Goal: Task Accomplishment & Management: Manage account settings

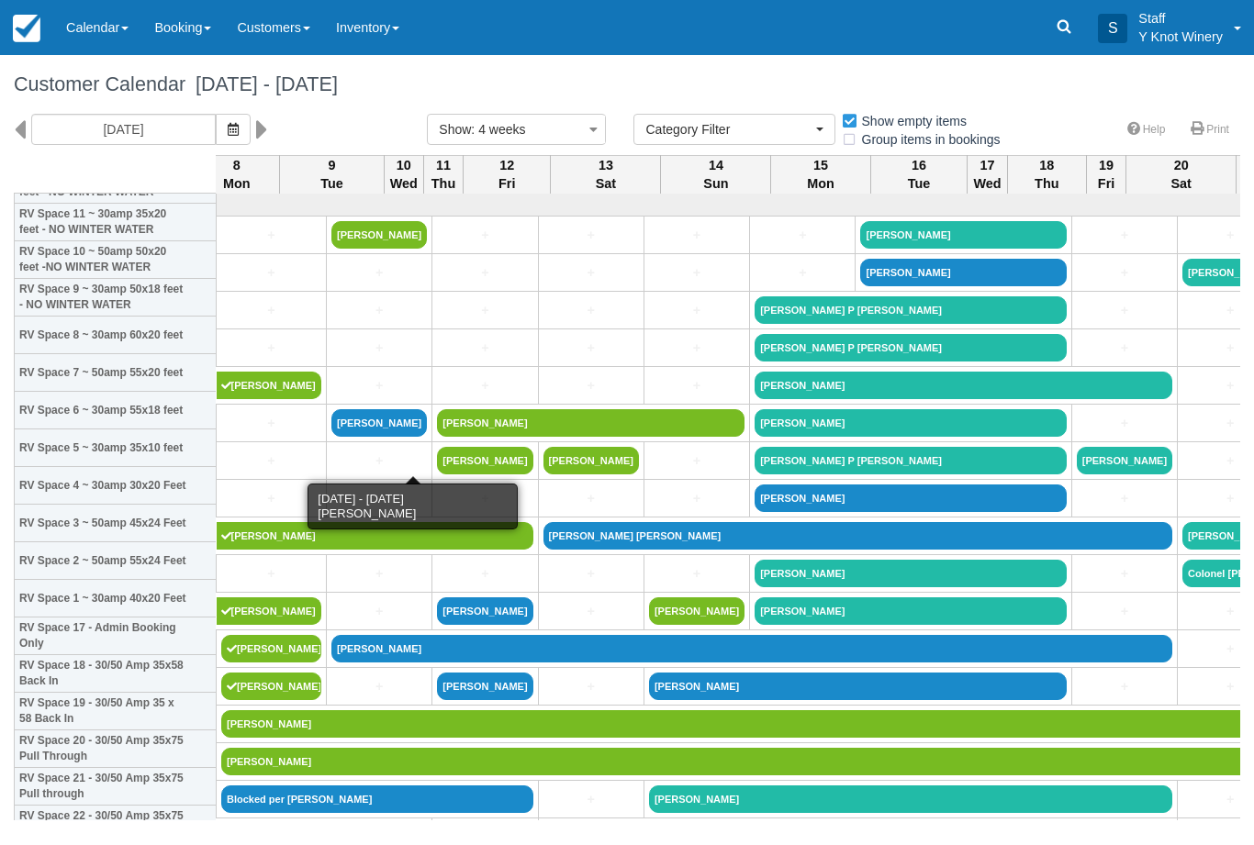
select select
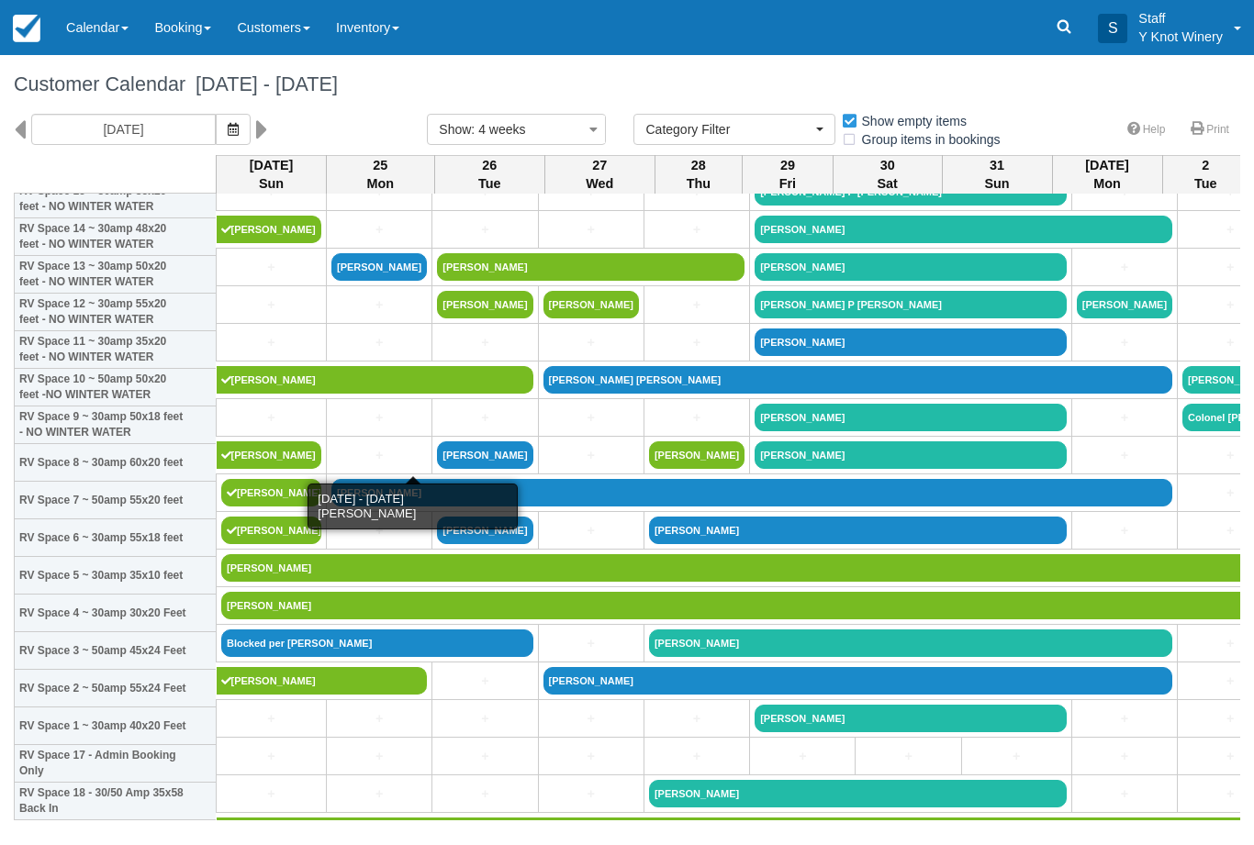
scroll to position [149, 0]
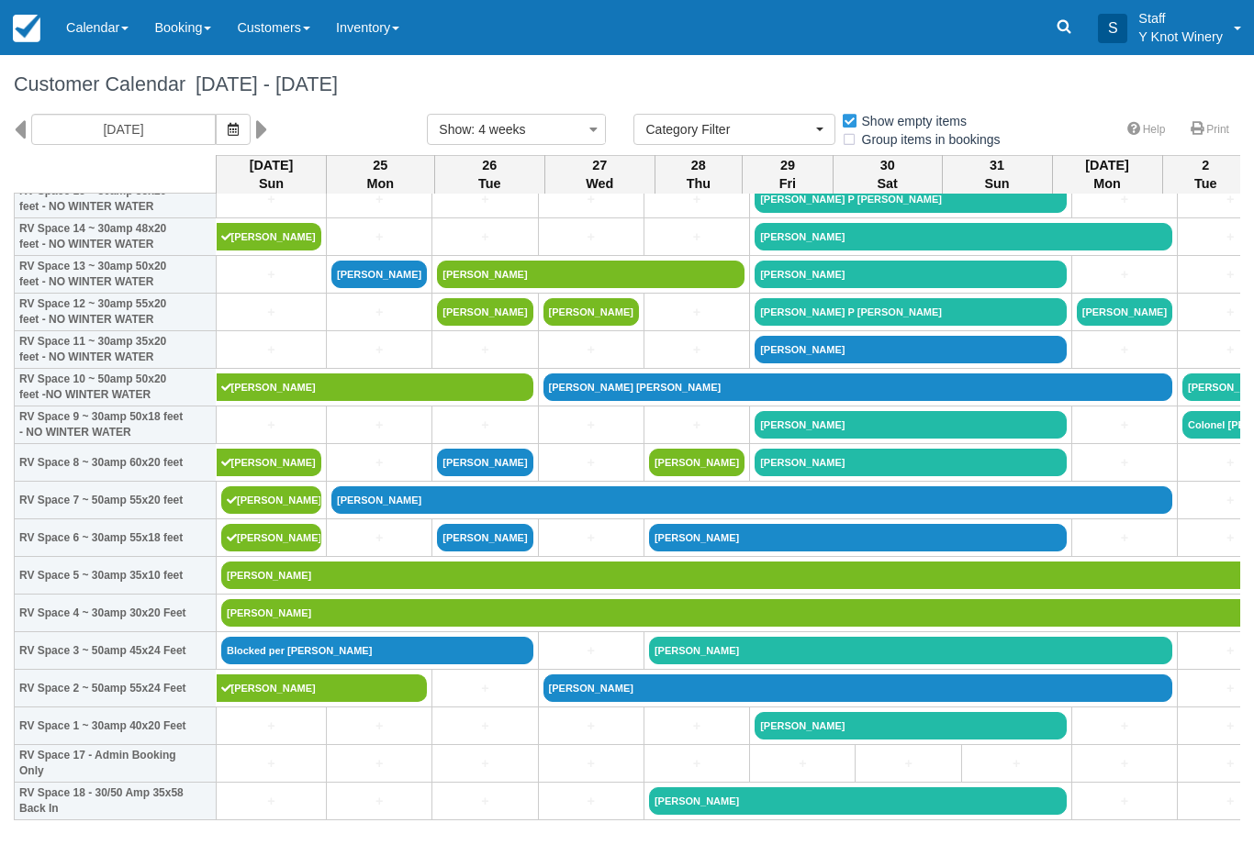
click at [291, 627] on link "[PERSON_NAME]" at bounding box center [802, 613] width 1163 height 28
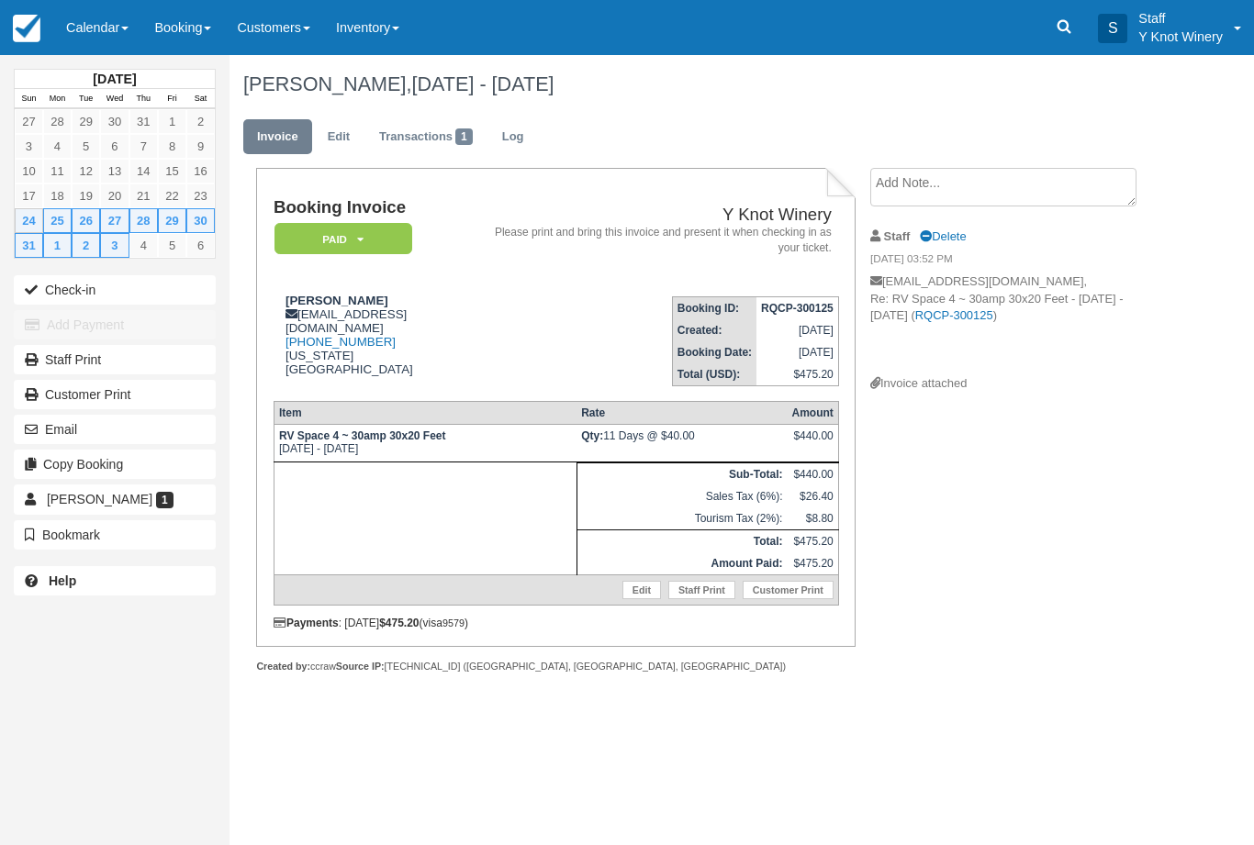
click at [115, 299] on button "Check-in" at bounding box center [115, 289] width 202 height 29
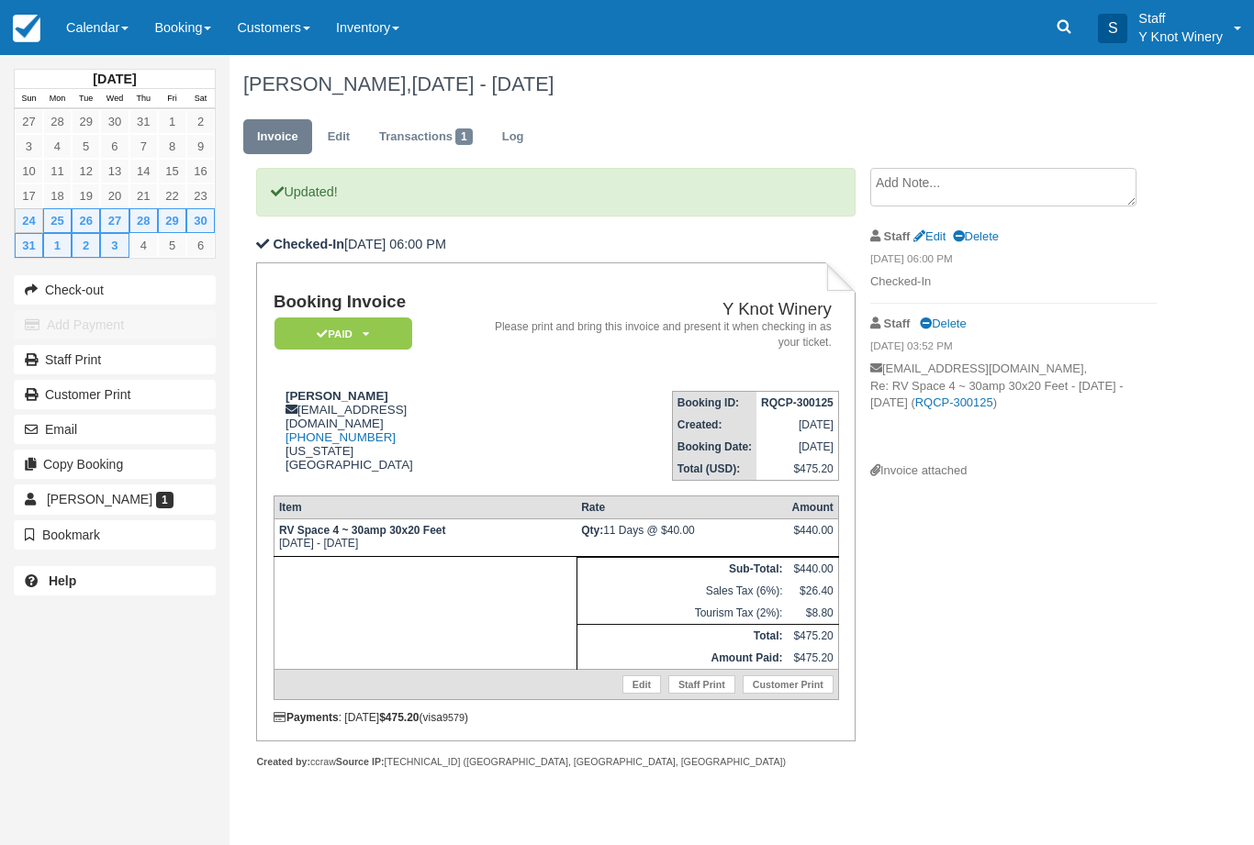
click at [86, 32] on link "Calendar" at bounding box center [97, 27] width 88 height 55
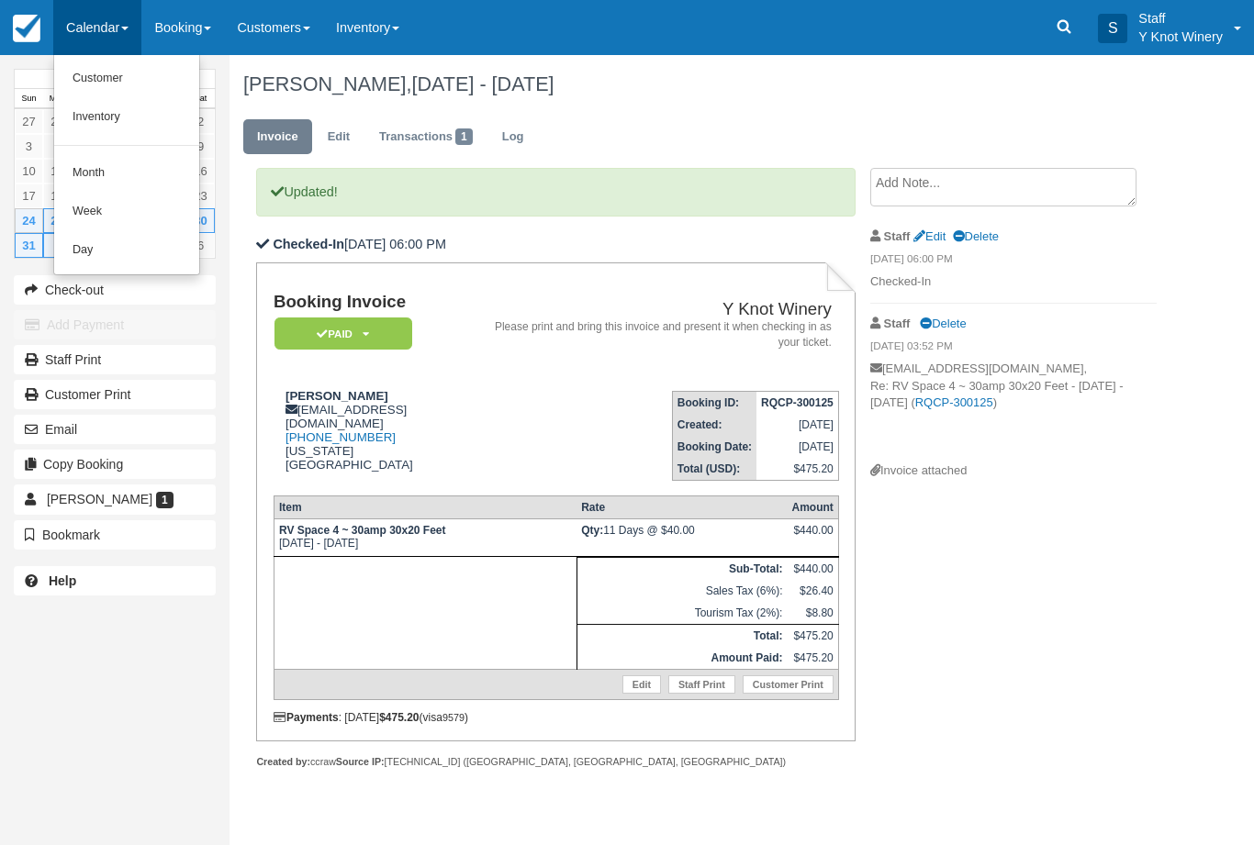
click at [94, 80] on link "Customer" at bounding box center [126, 79] width 145 height 39
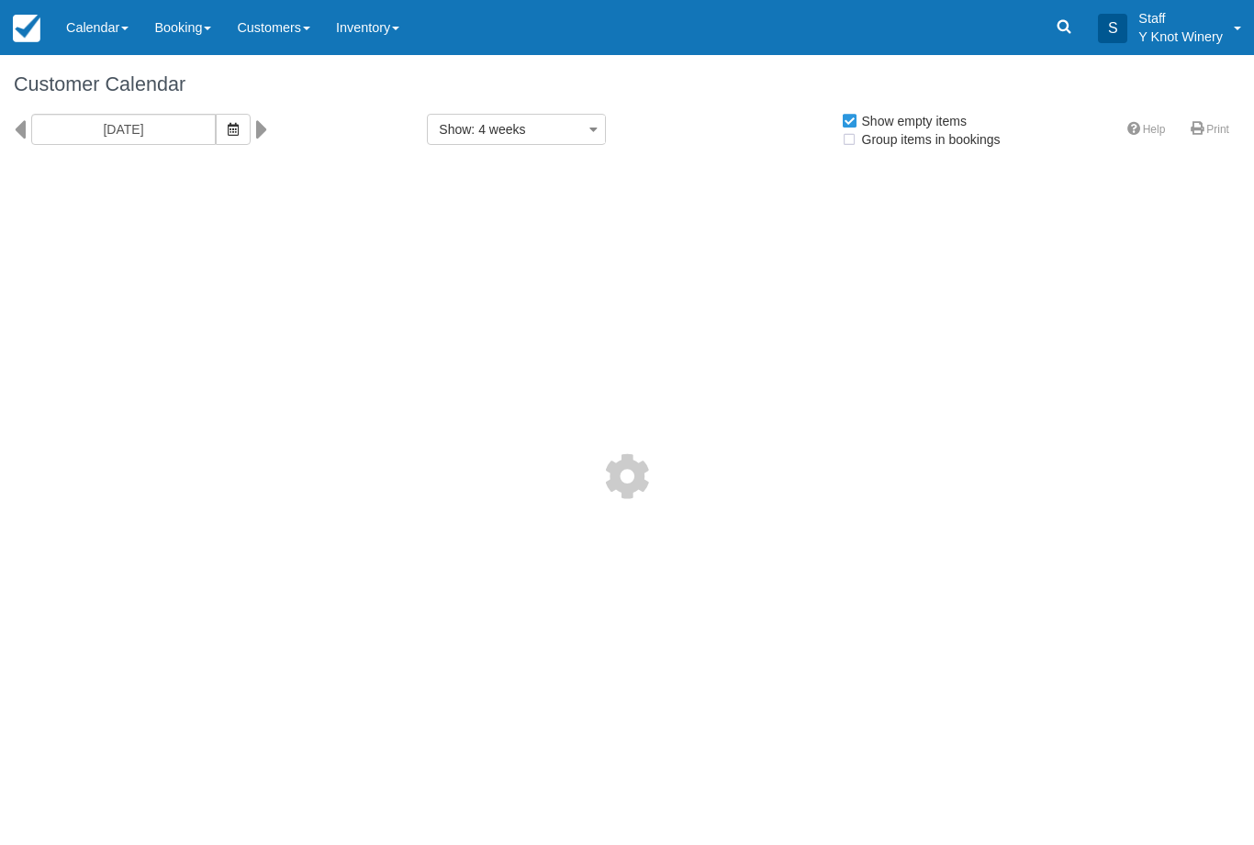
select select
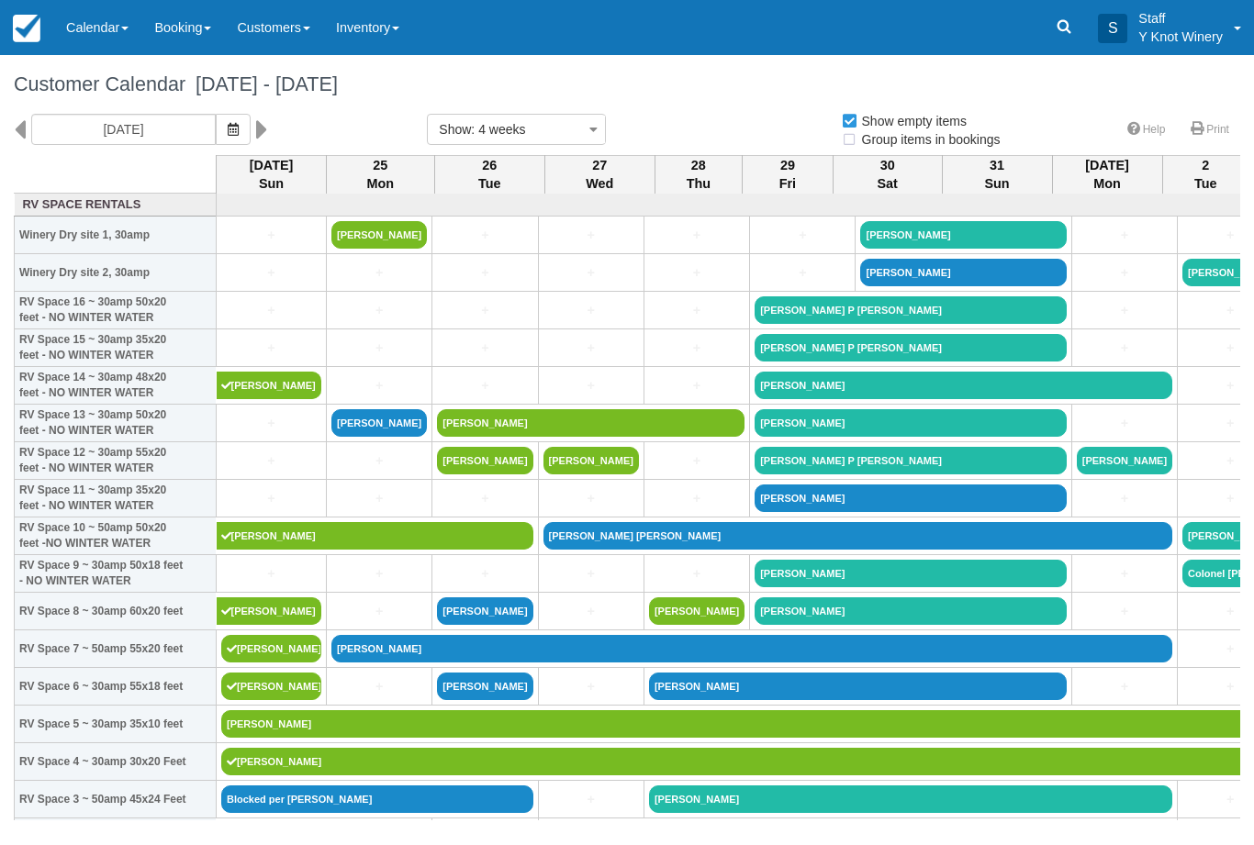
select select
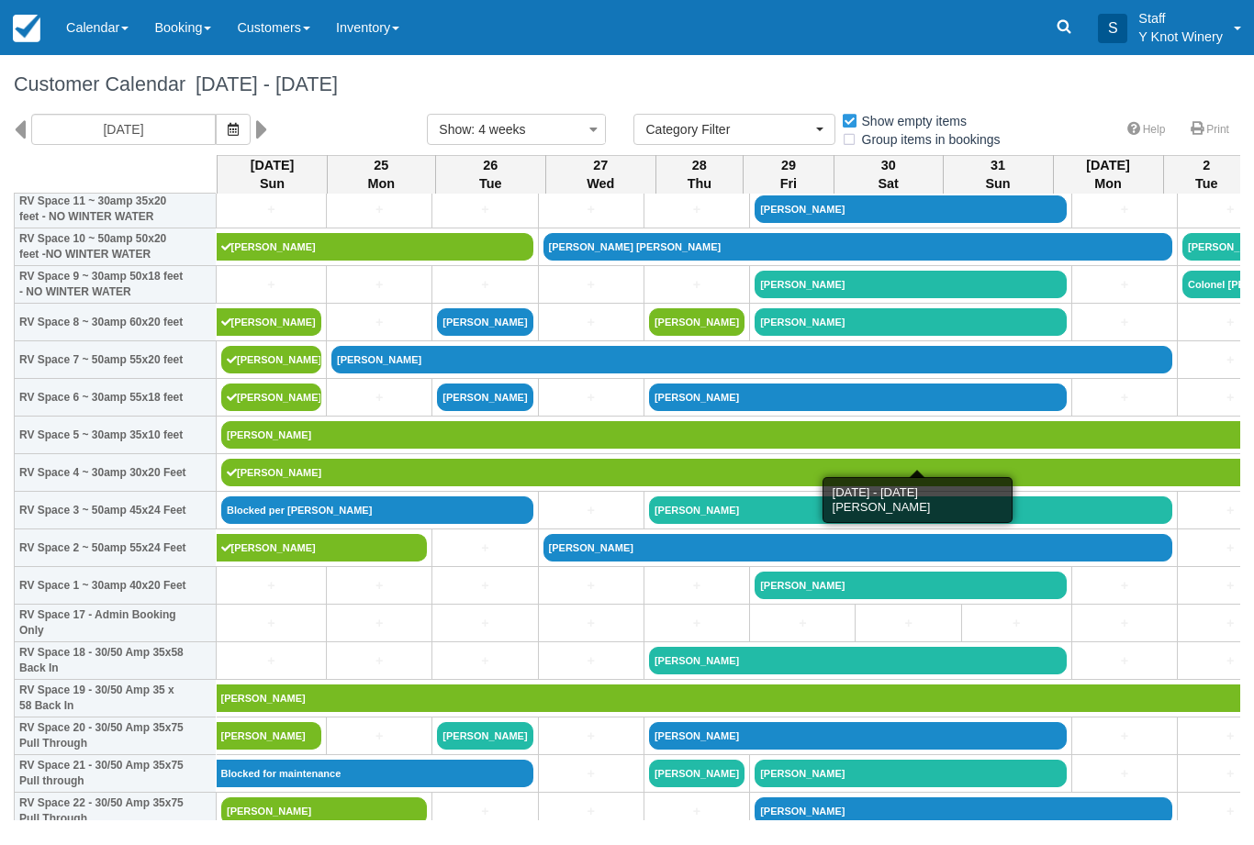
scroll to position [291, 0]
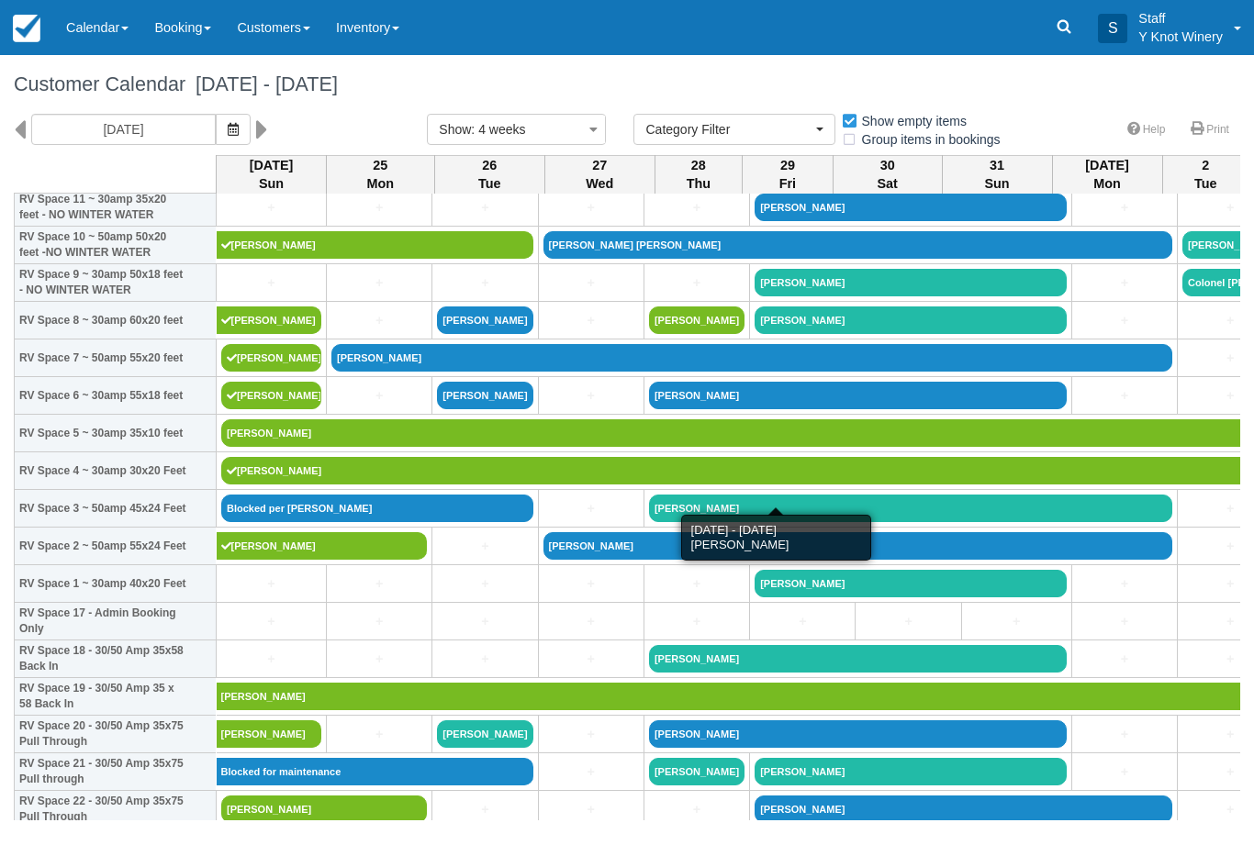
click at [376, 485] on link "[PERSON_NAME]" at bounding box center [802, 471] width 1163 height 28
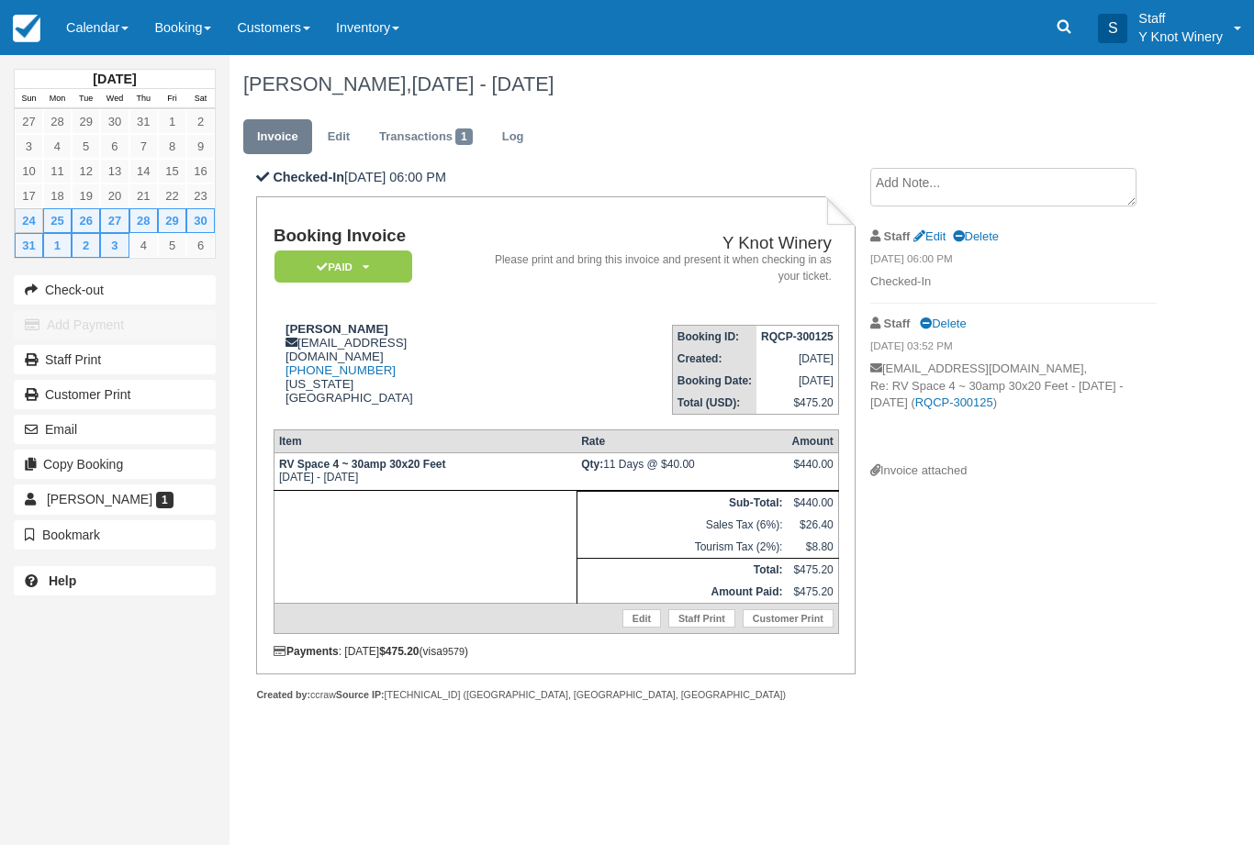
click at [636, 628] on link "Edit" at bounding box center [641, 619] width 39 height 18
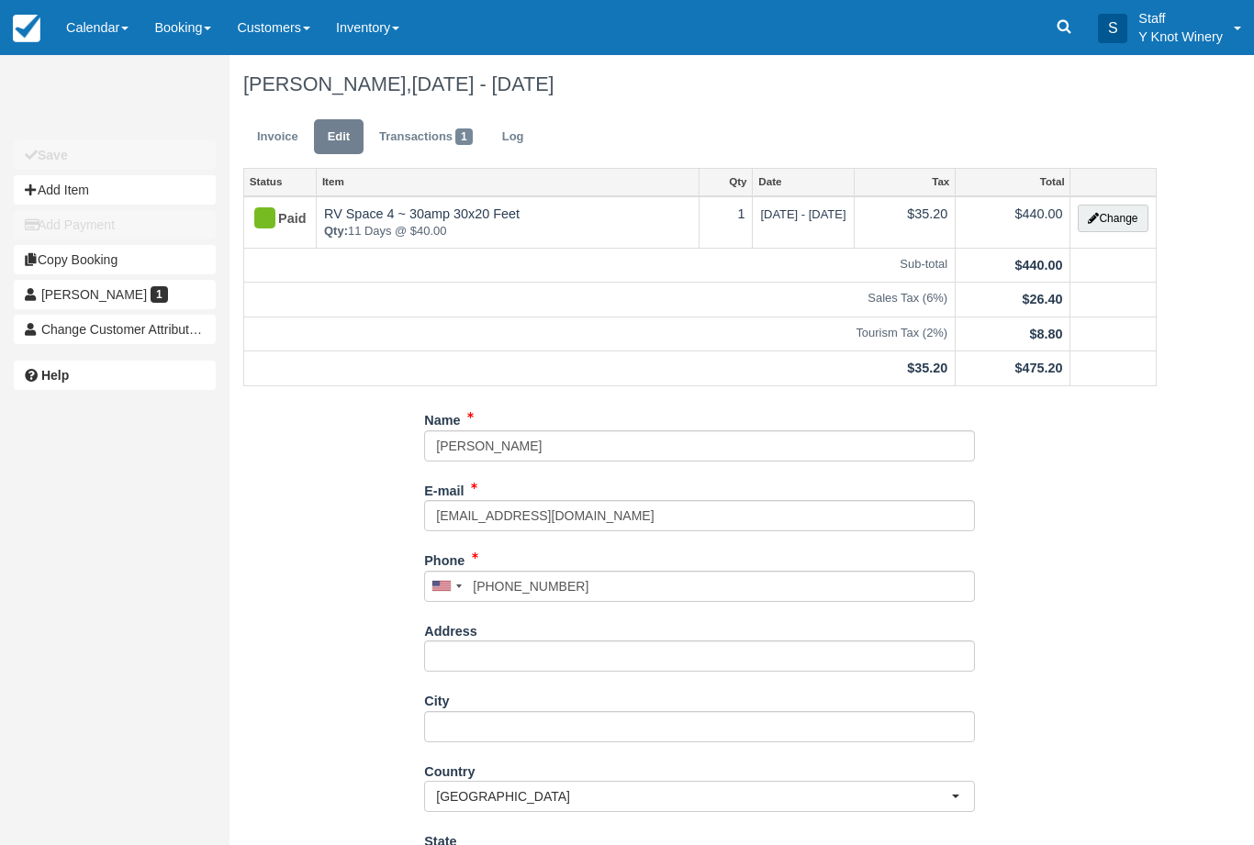
click at [1110, 216] on button "Change" at bounding box center [1113, 219] width 70 height 28
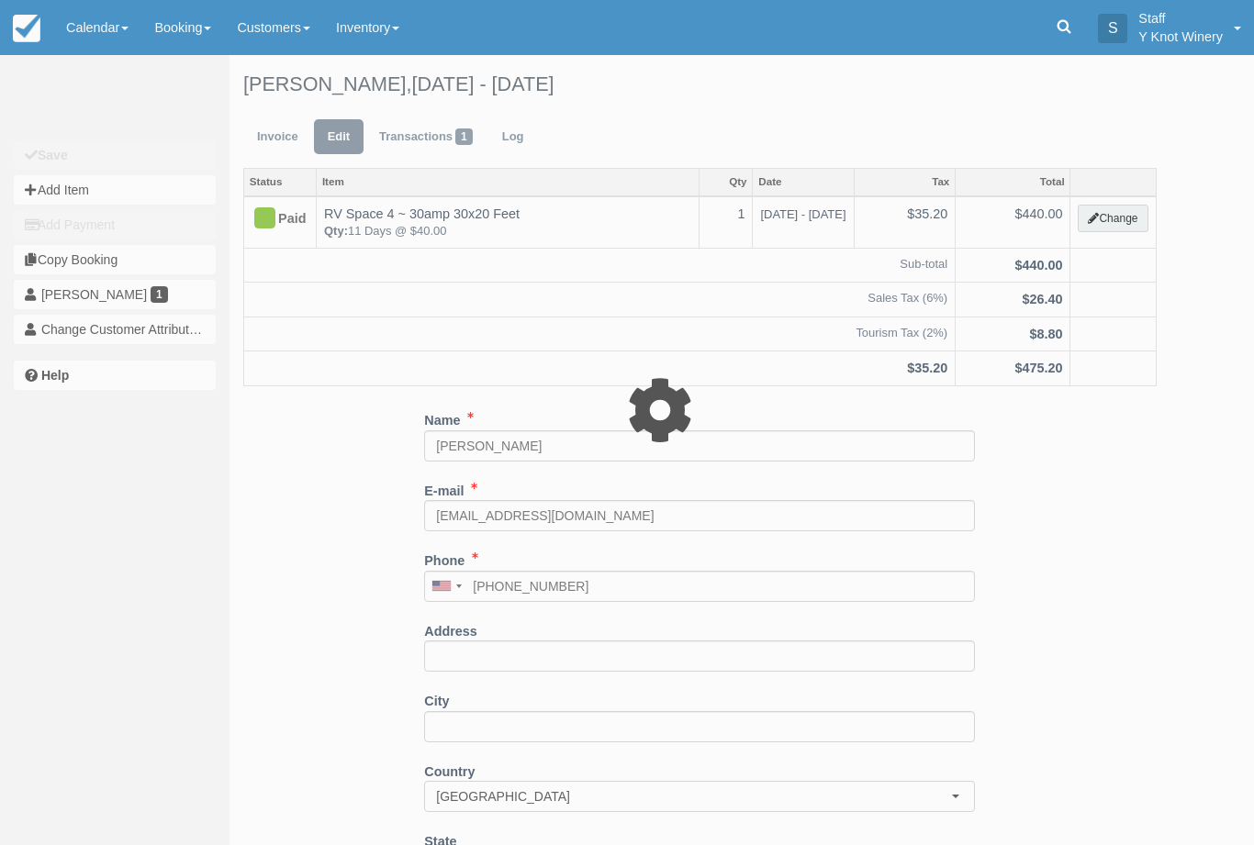
type input "440.00"
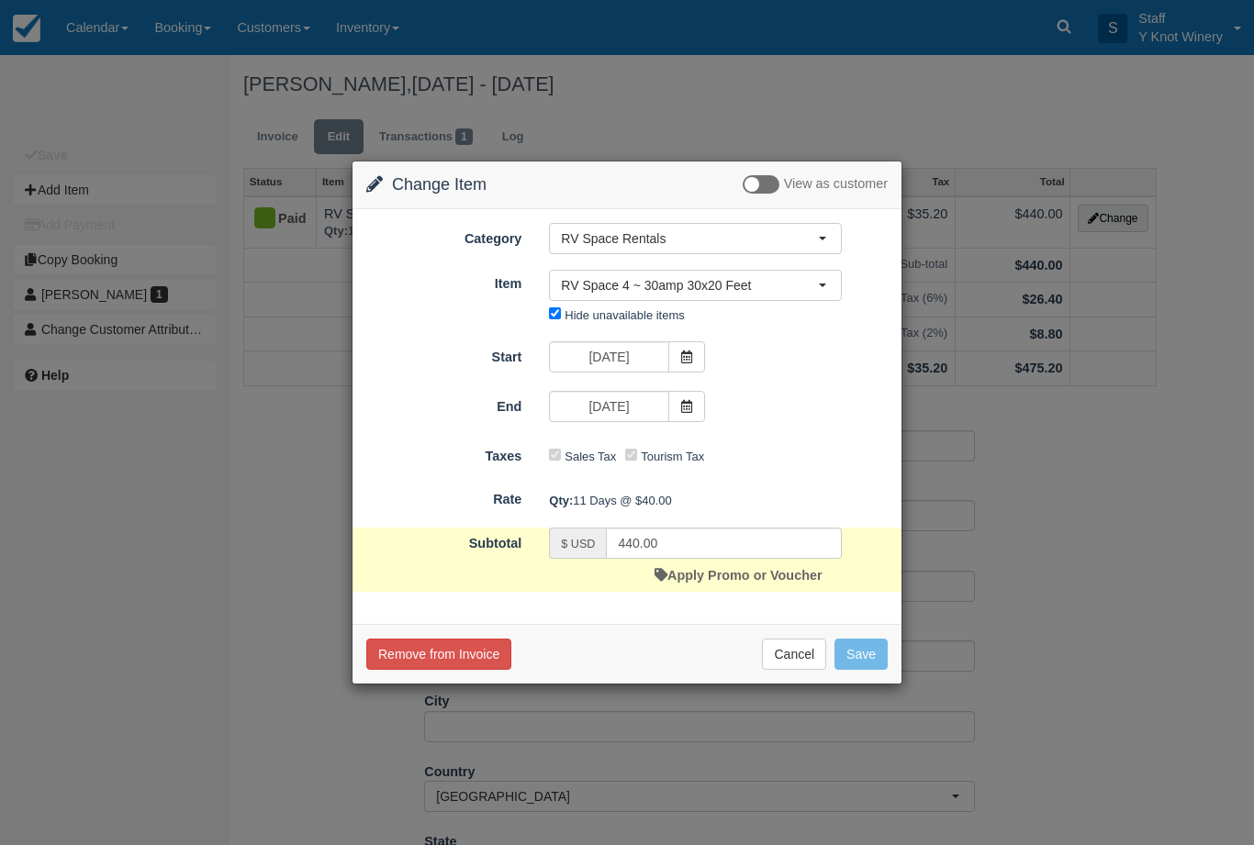
click at [795, 292] on span "RV Space 4 ~ 30amp 30x20 Feet" at bounding box center [689, 285] width 257 height 18
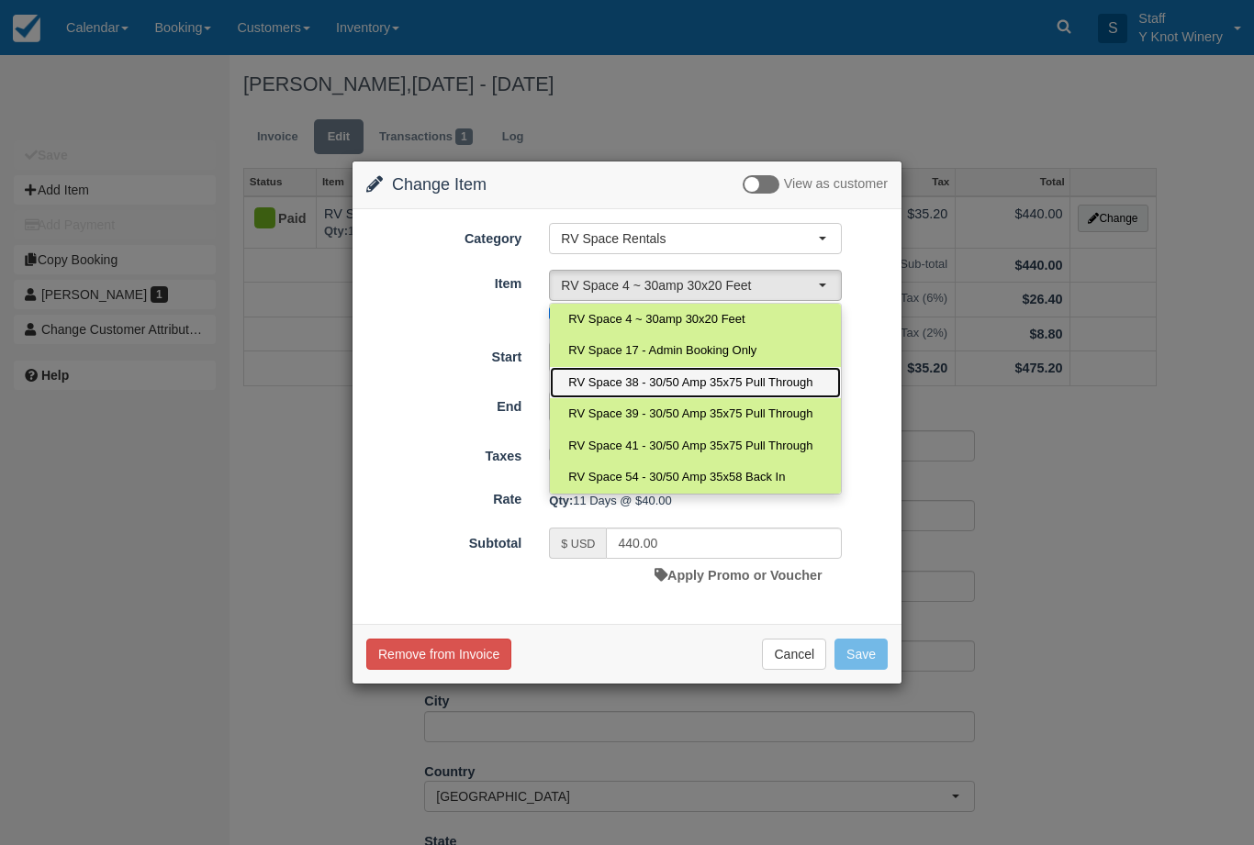
click at [672, 380] on span "RV Space 38 - 30/50 Amp 35x75 Pull Through" at bounding box center [690, 383] width 244 height 17
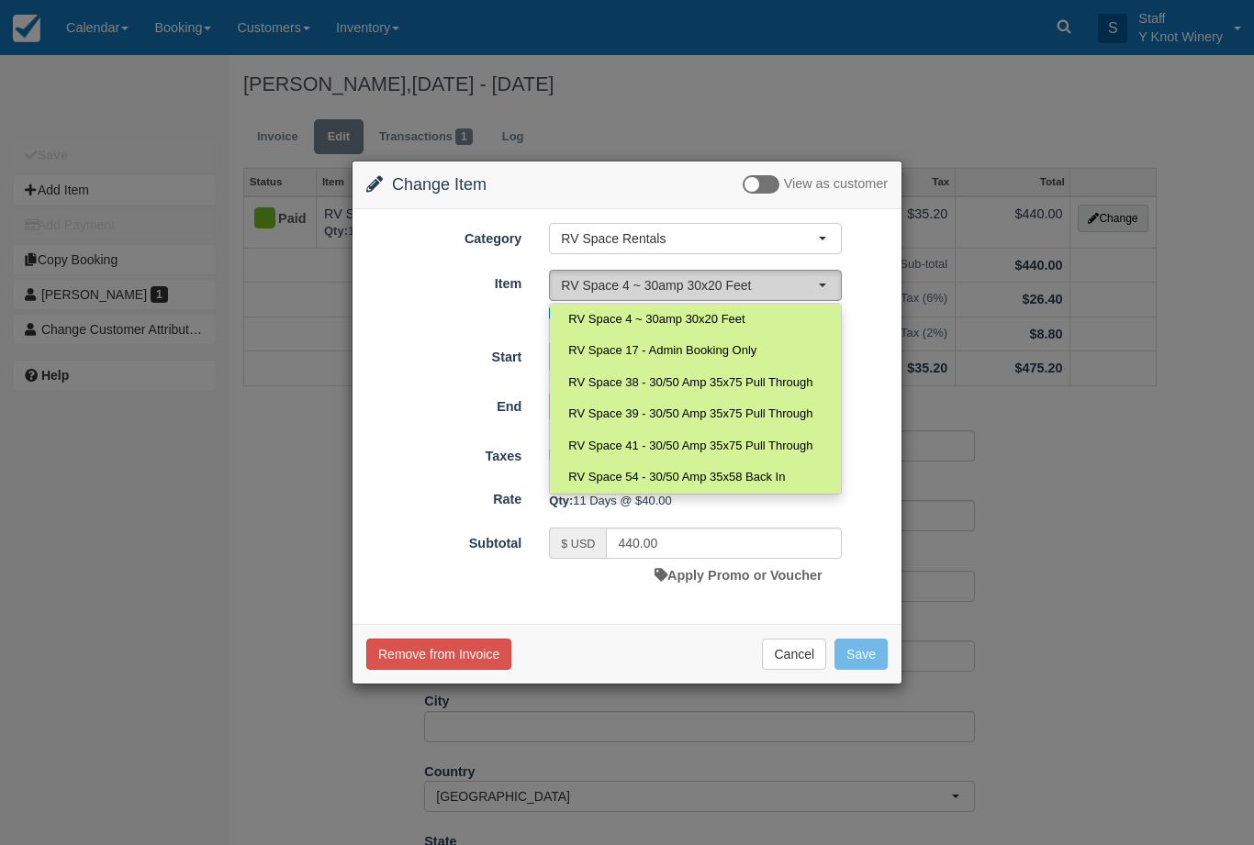
select select "90"
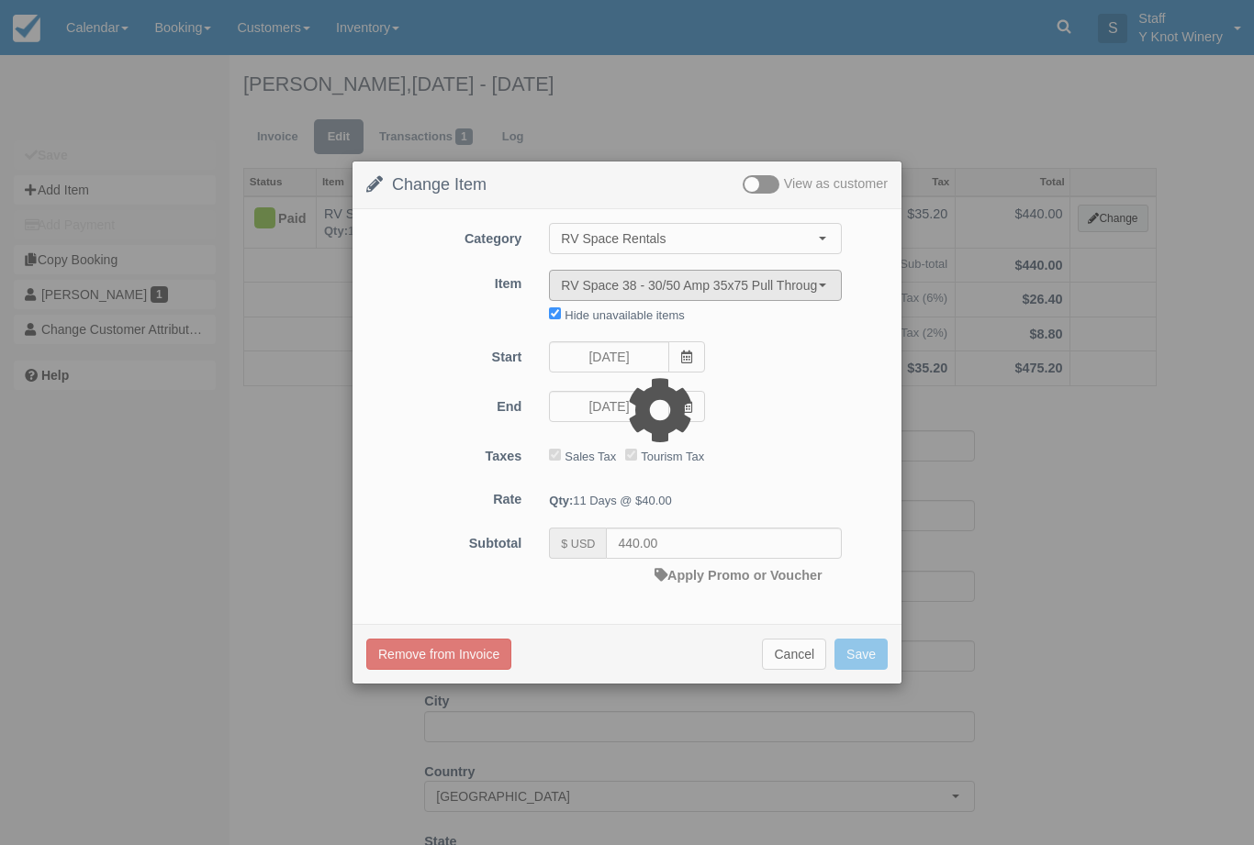
type input "495.00"
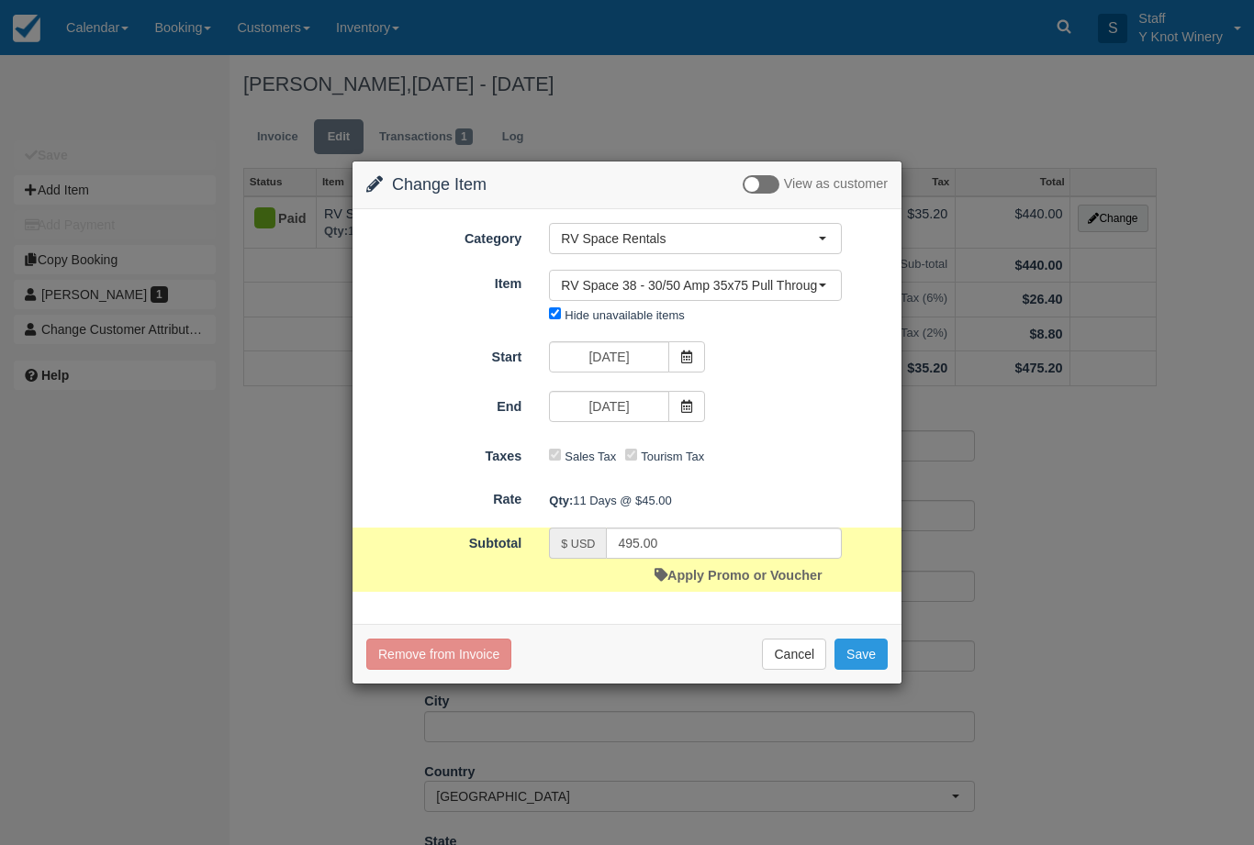
click at [859, 653] on button "Save" at bounding box center [860, 654] width 53 height 31
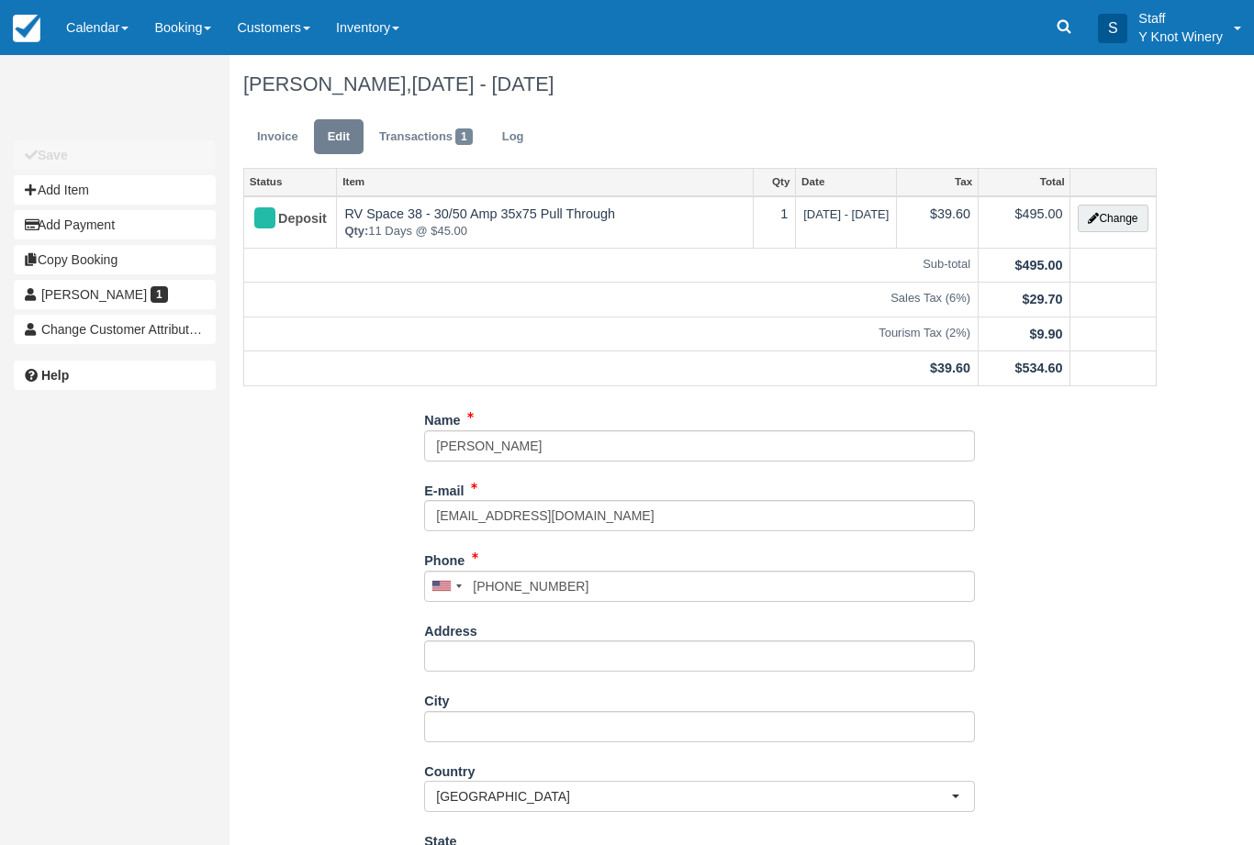
click at [101, 45] on link "Calendar" at bounding box center [97, 27] width 88 height 55
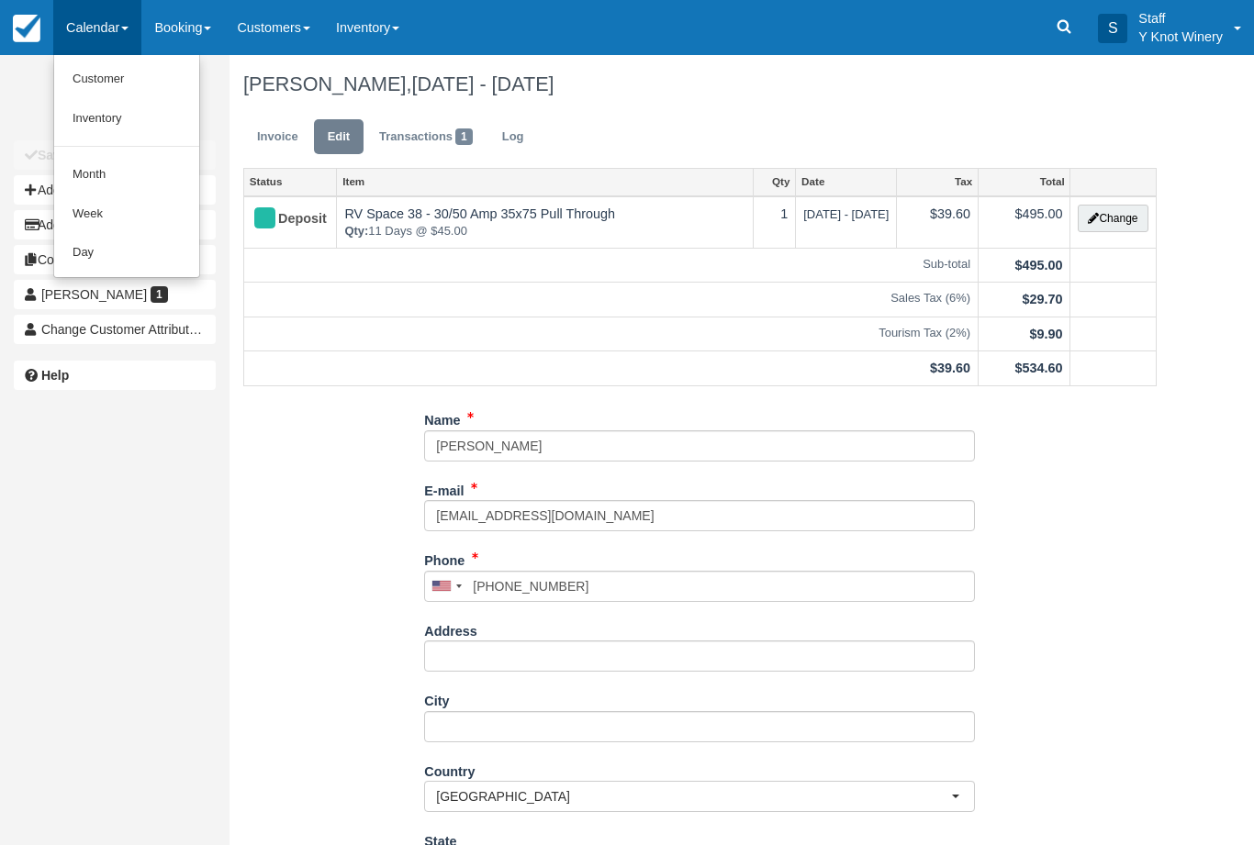
click at [120, 74] on link "Customer" at bounding box center [126, 79] width 145 height 39
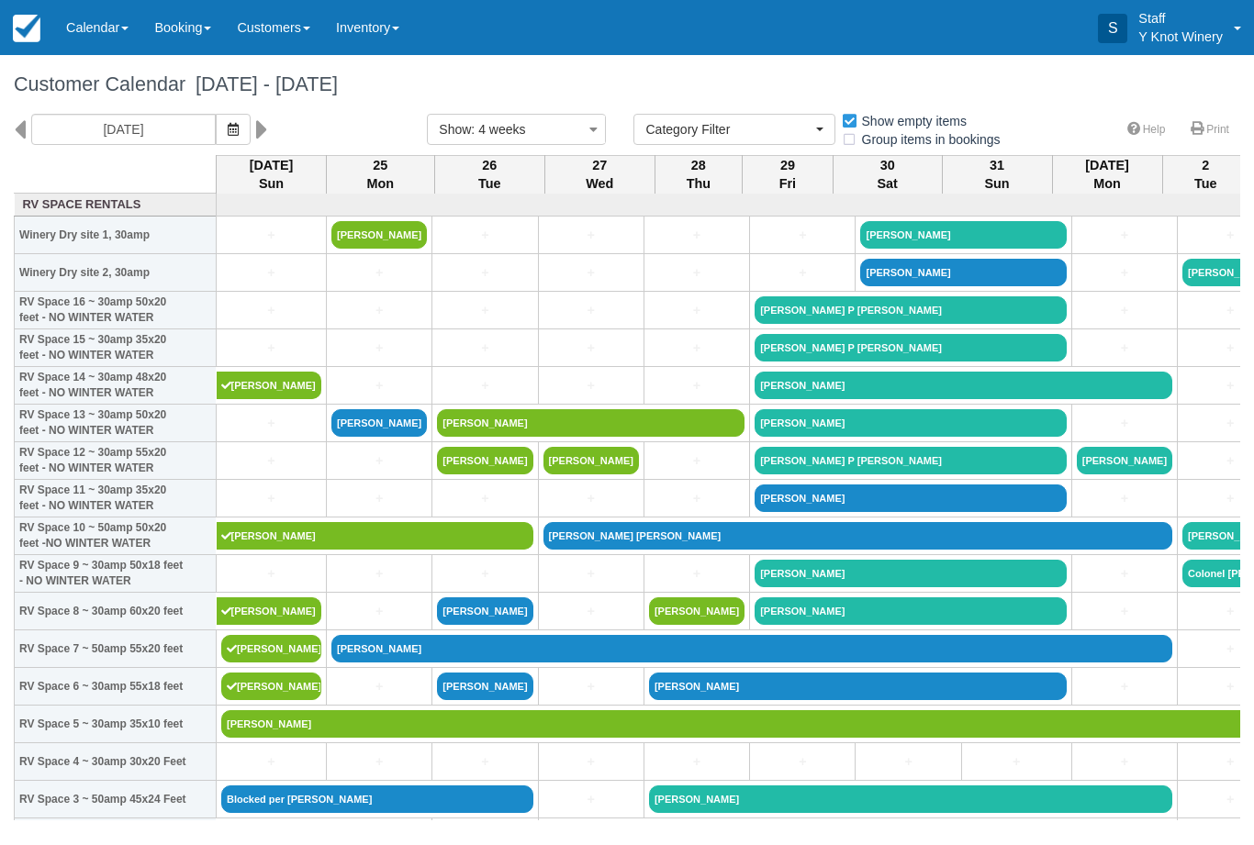
select select
click at [418, 738] on link "[PERSON_NAME]" at bounding box center [802, 725] width 1163 height 28
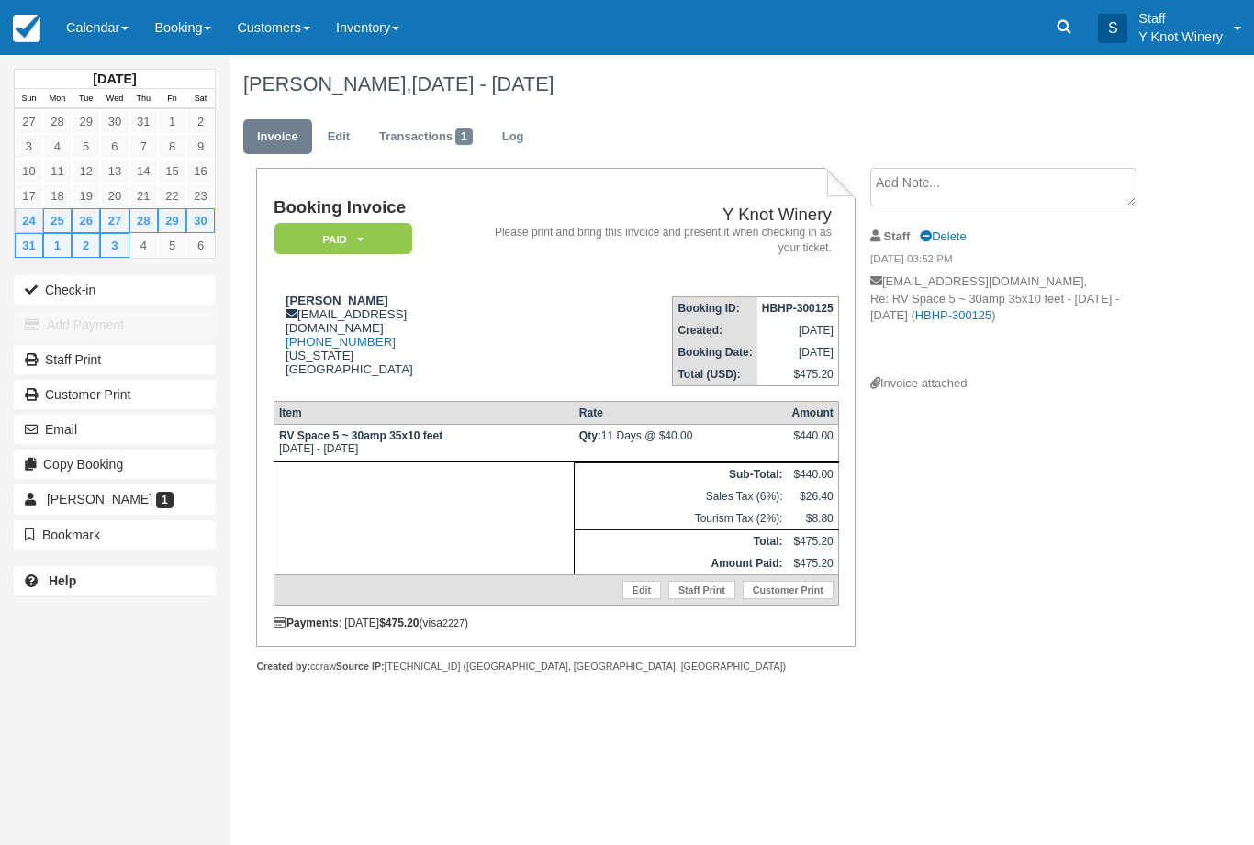
click at [635, 598] on link "Edit" at bounding box center [641, 590] width 39 height 18
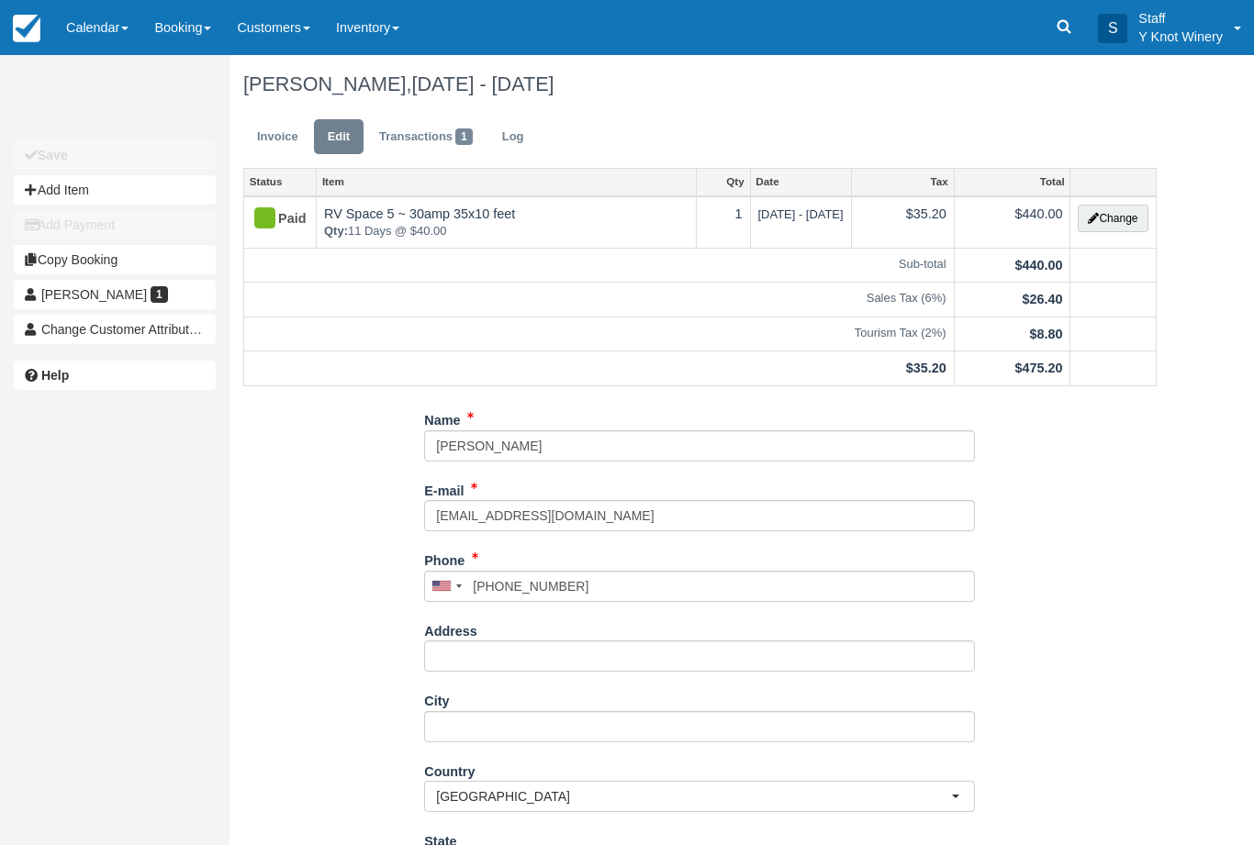
click at [1106, 214] on button "Change" at bounding box center [1113, 219] width 70 height 28
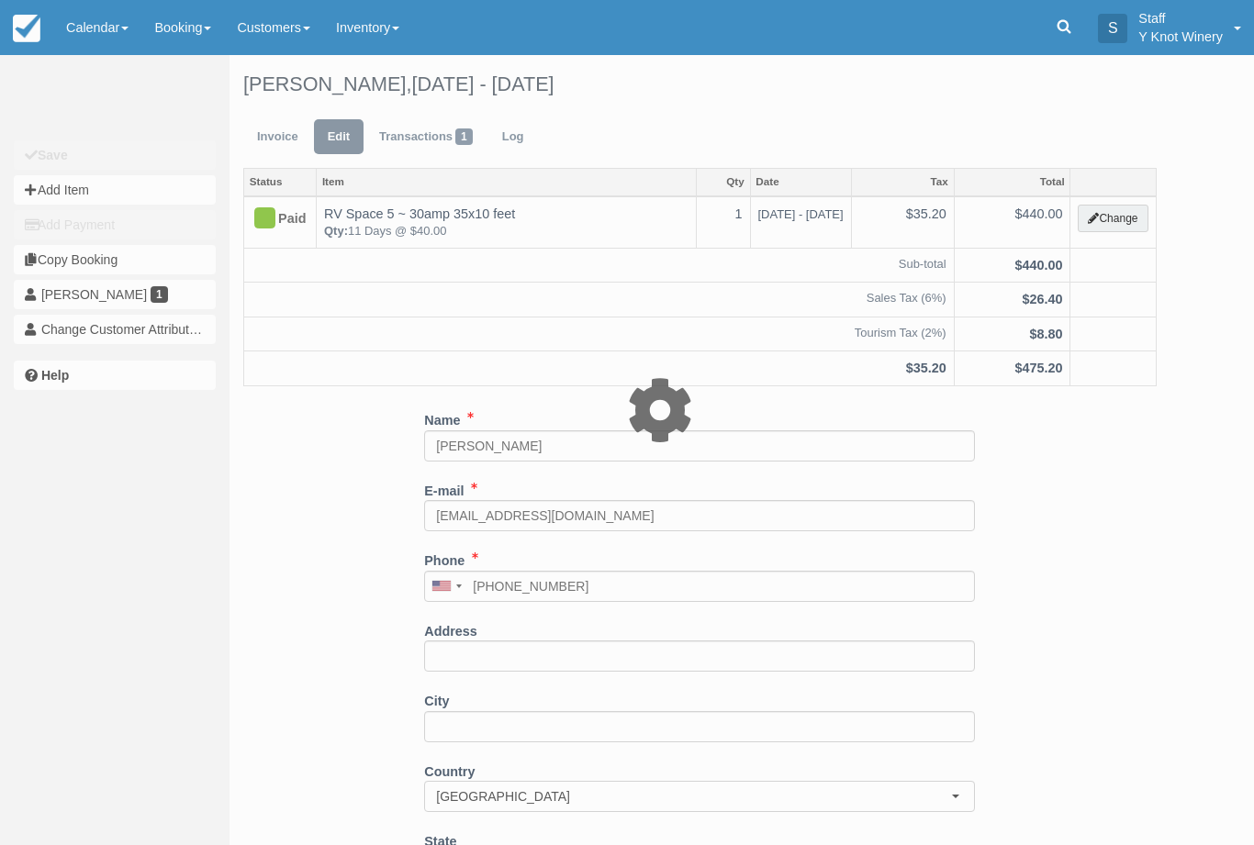
type input "440.00"
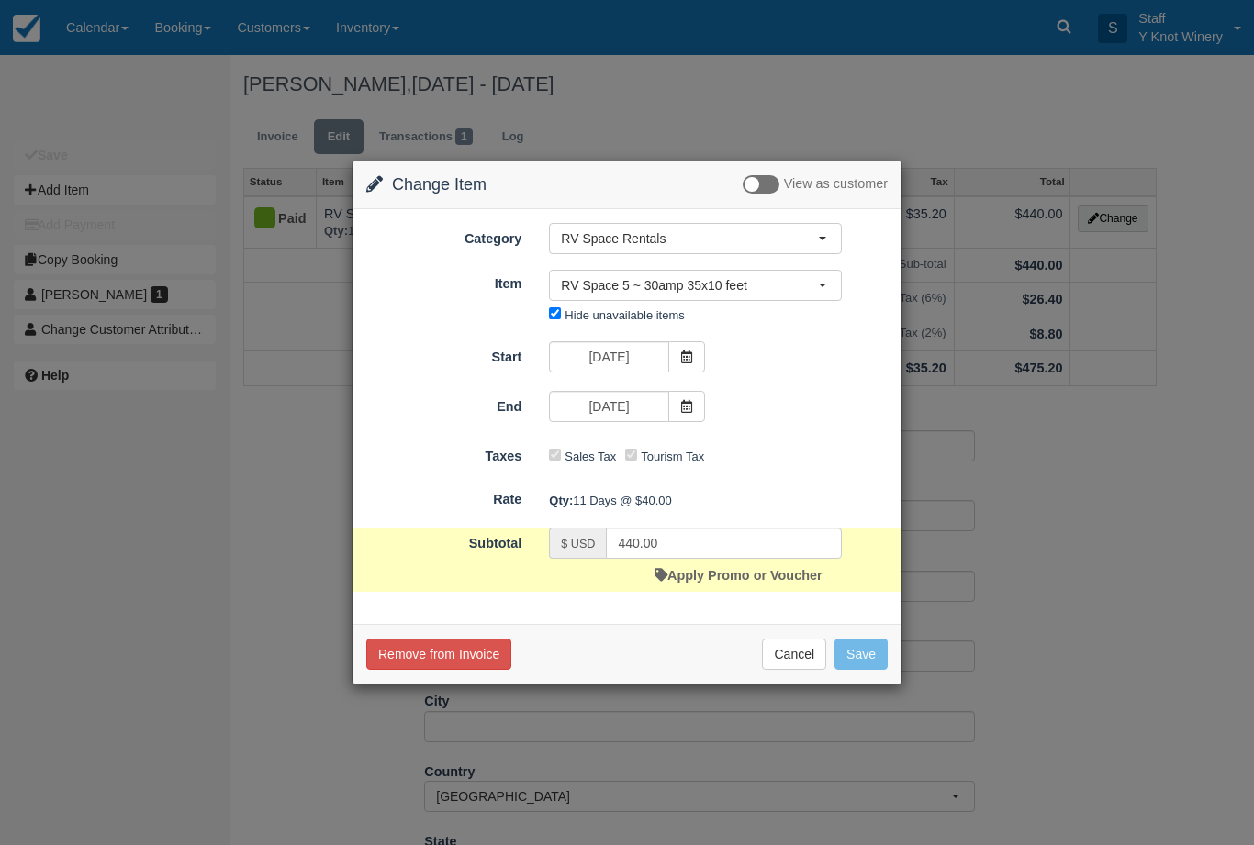
click at [813, 286] on span "RV Space 5 ~ 30amp 35x10 feet" at bounding box center [689, 285] width 257 height 18
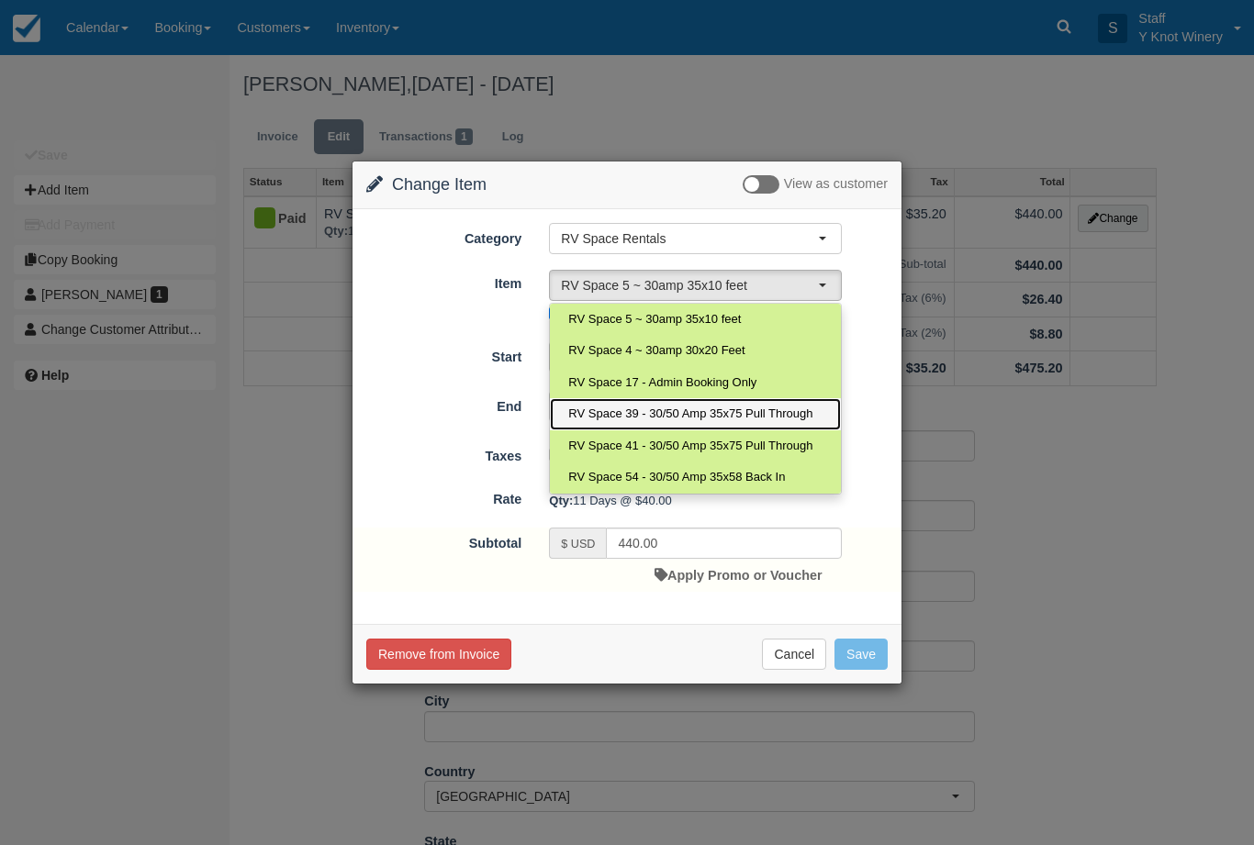
click at [674, 408] on span "RV Space 39 - 30/50 Amp 35x75 Pull Through" at bounding box center [690, 414] width 244 height 17
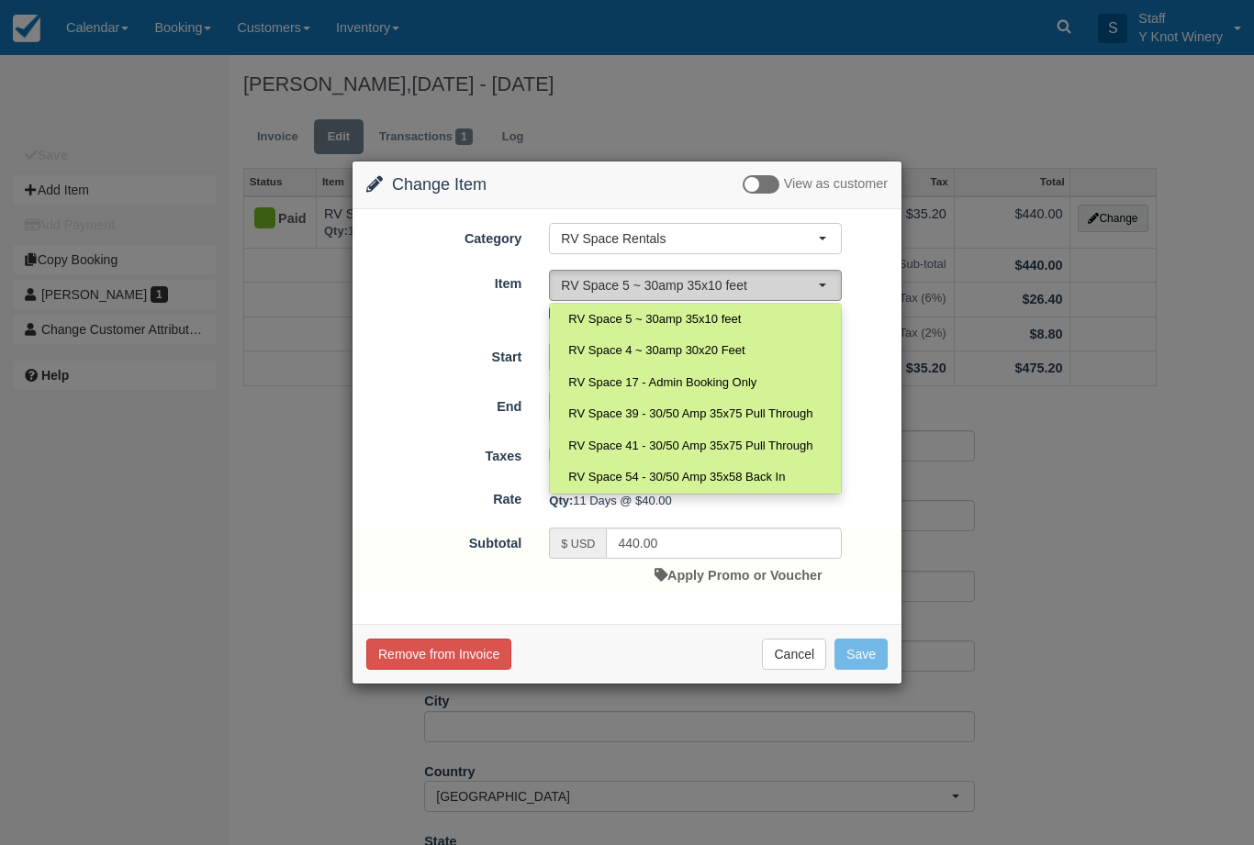
select select "91"
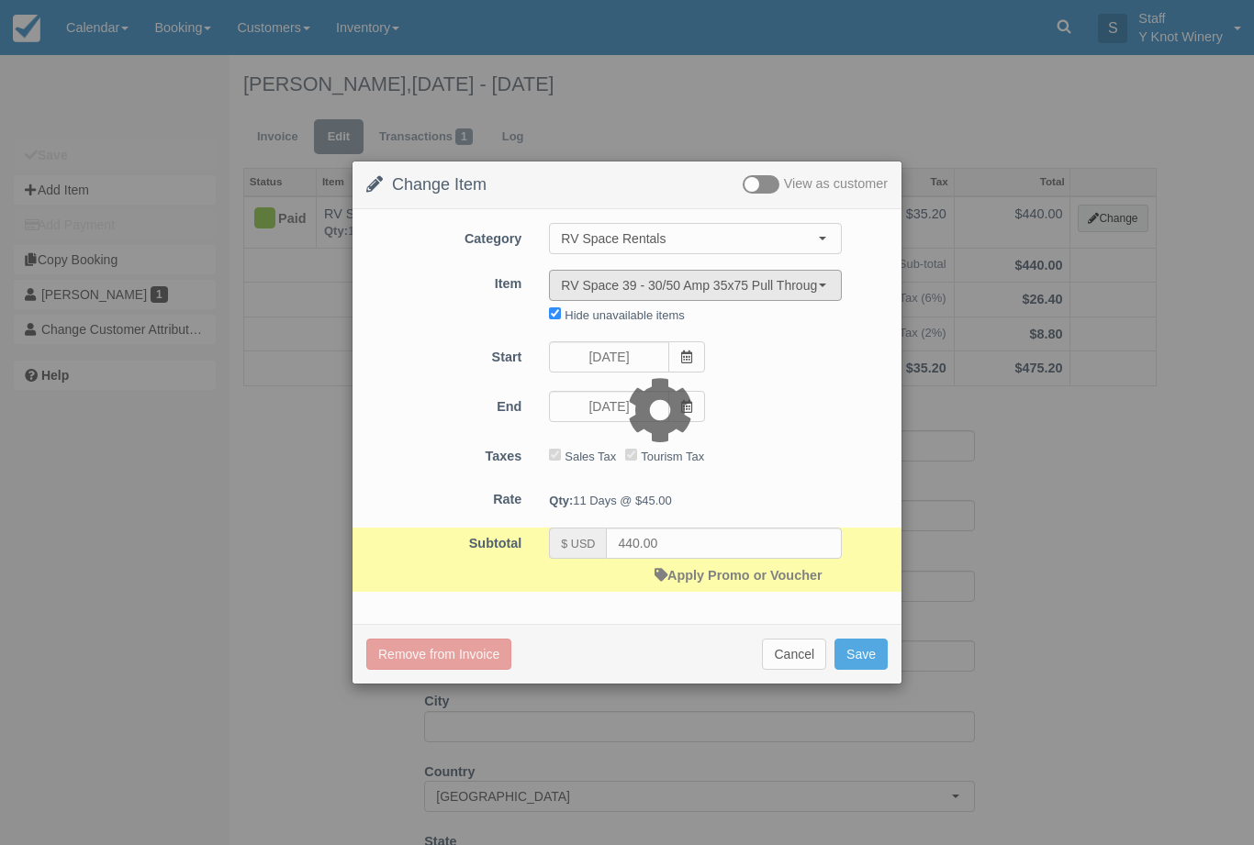
type input "495.00"
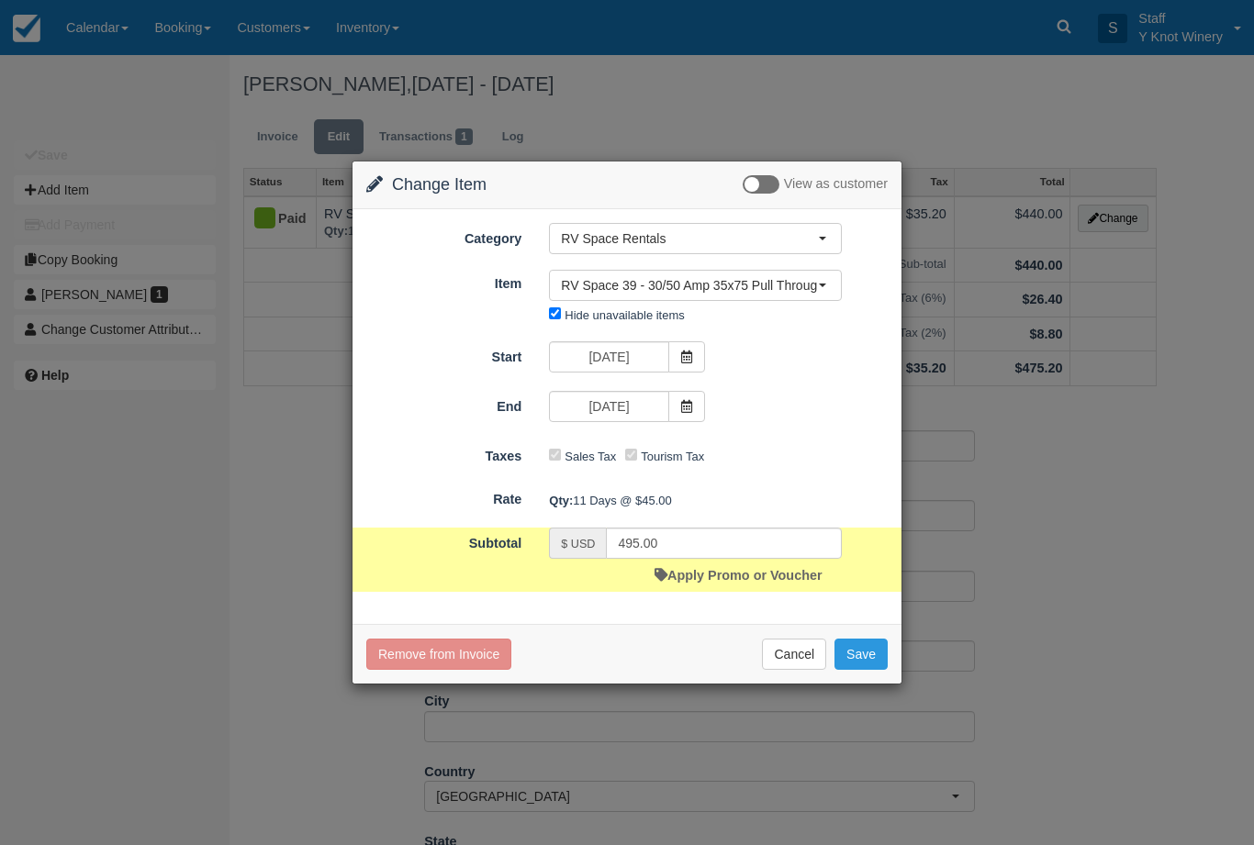
click at [861, 651] on button "Save" at bounding box center [860, 654] width 53 height 31
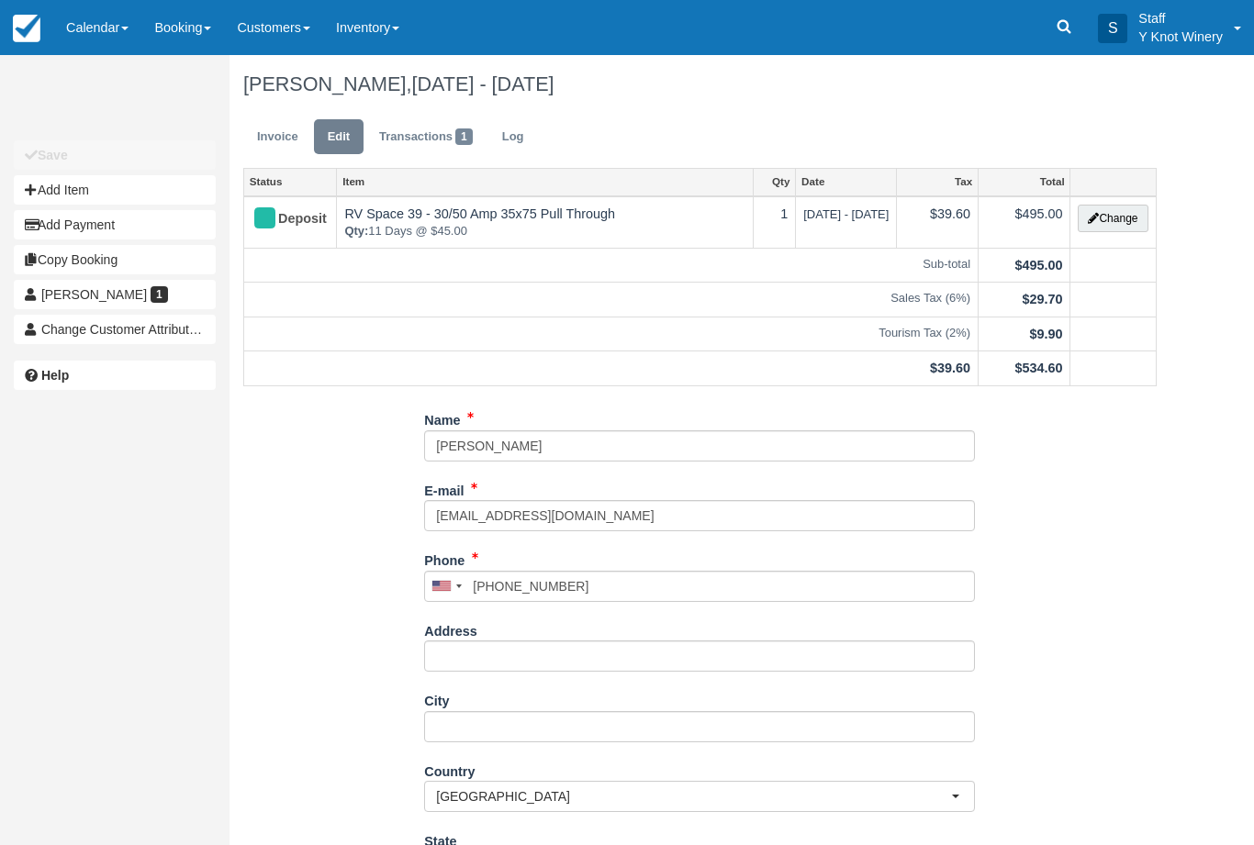
click at [98, 38] on link "Calendar" at bounding box center [97, 27] width 88 height 55
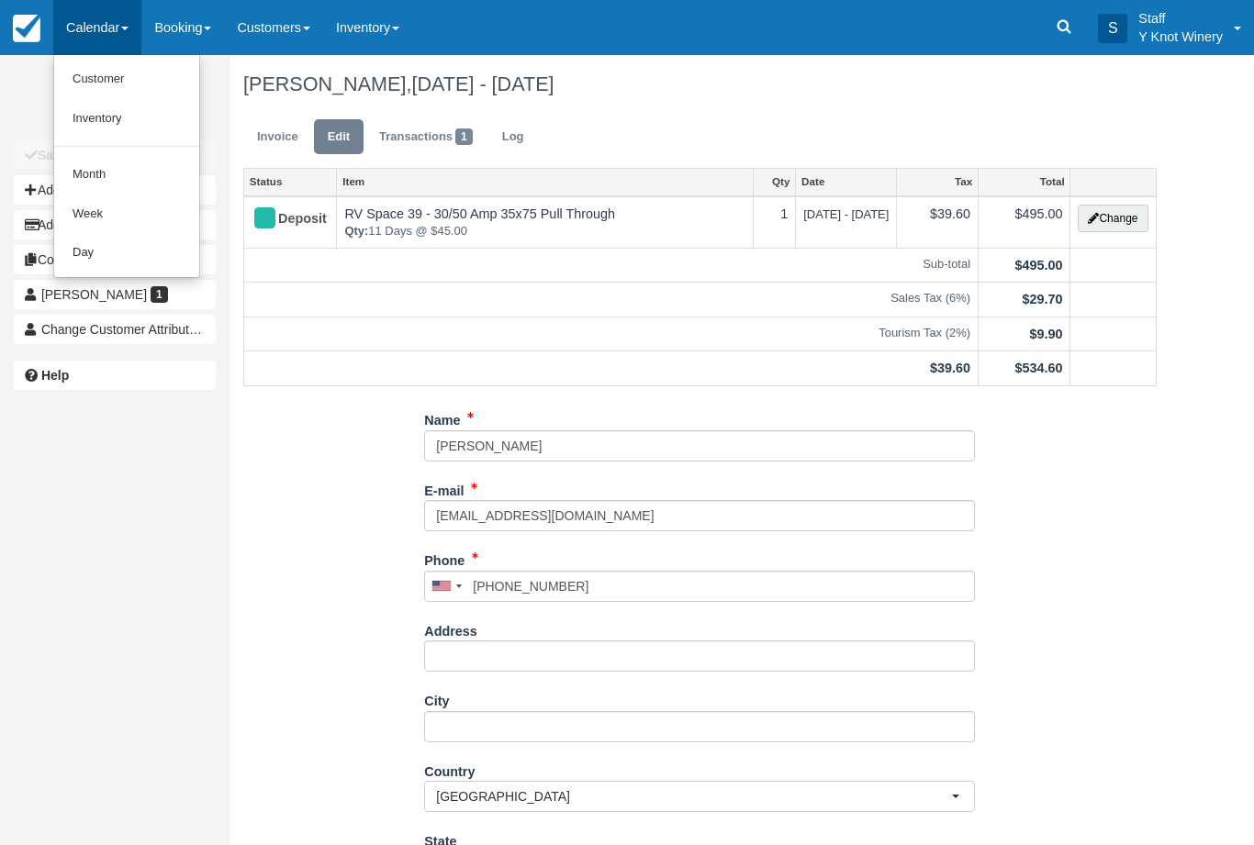
click at [99, 93] on link "Customer" at bounding box center [126, 79] width 145 height 39
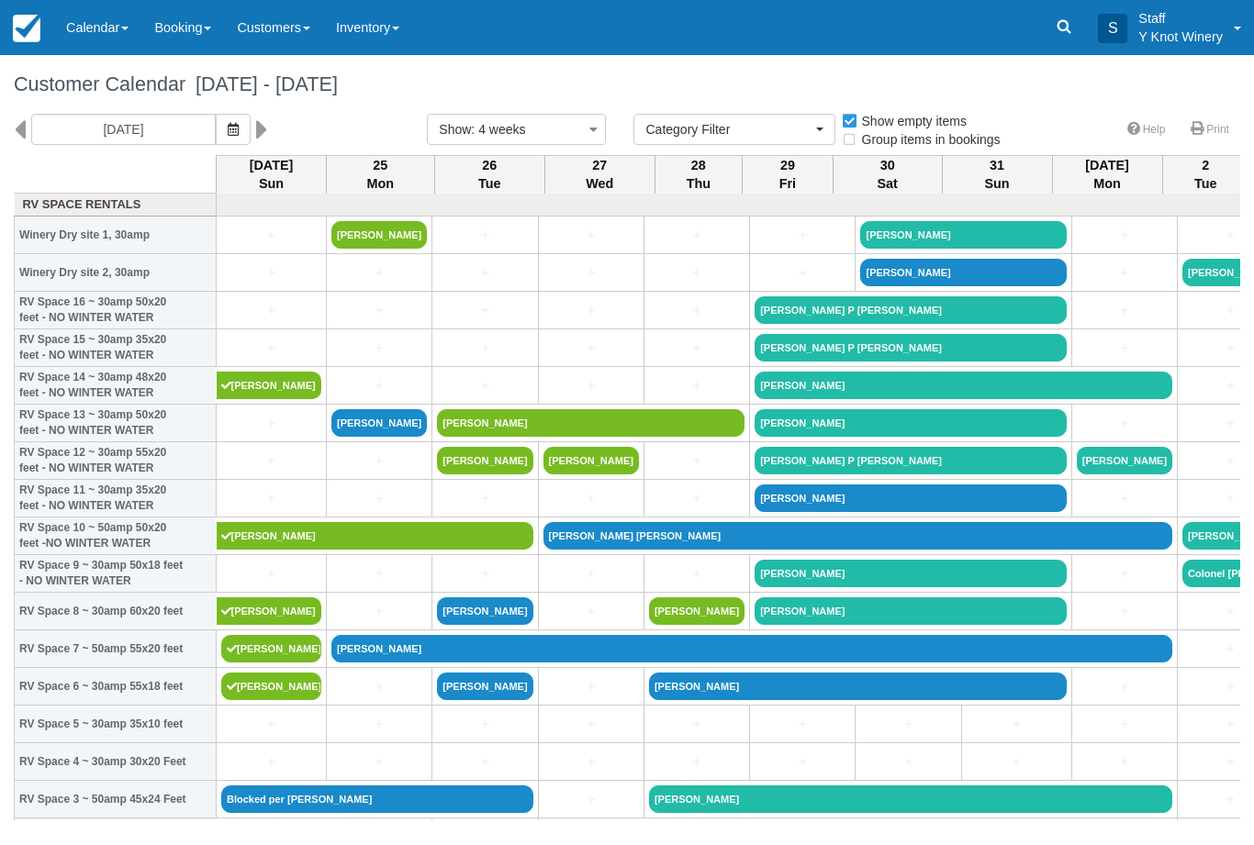
select select
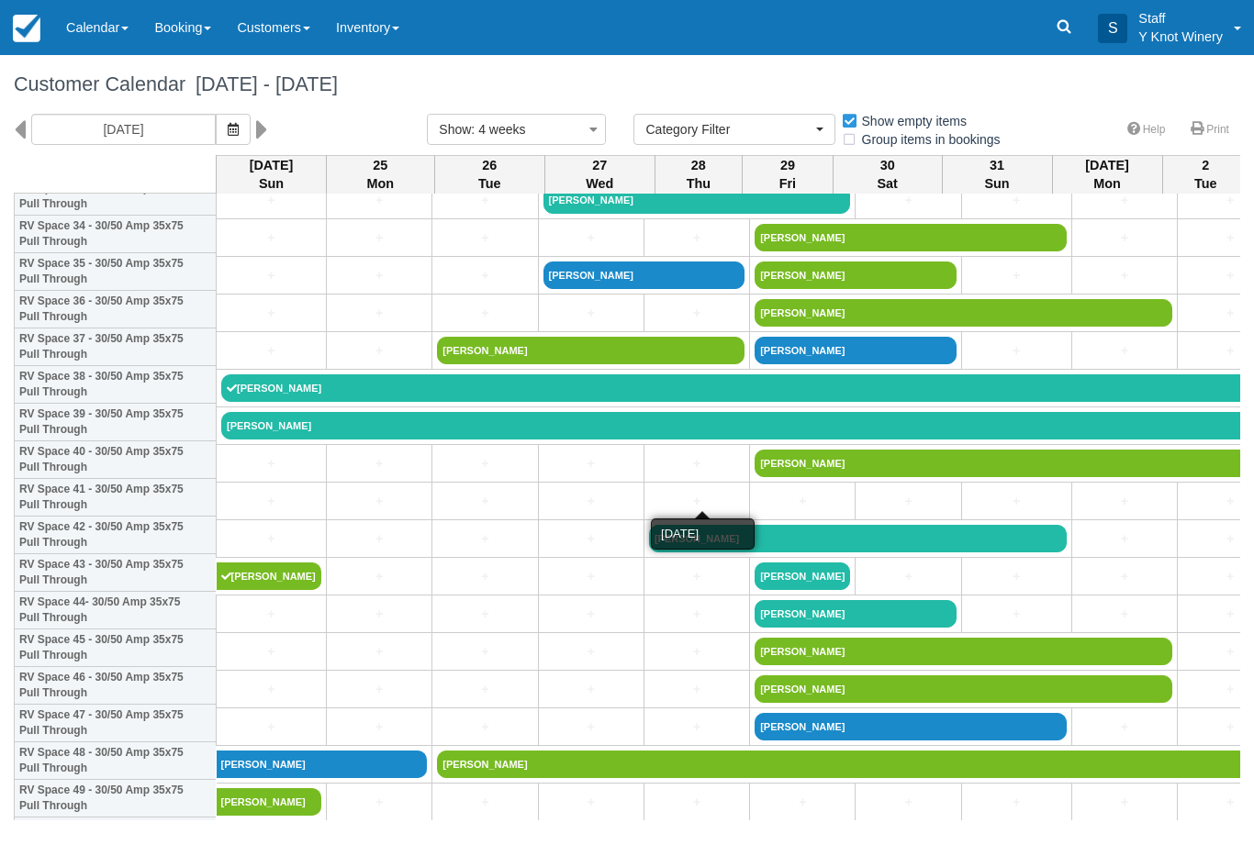
scroll to position [1319, 0]
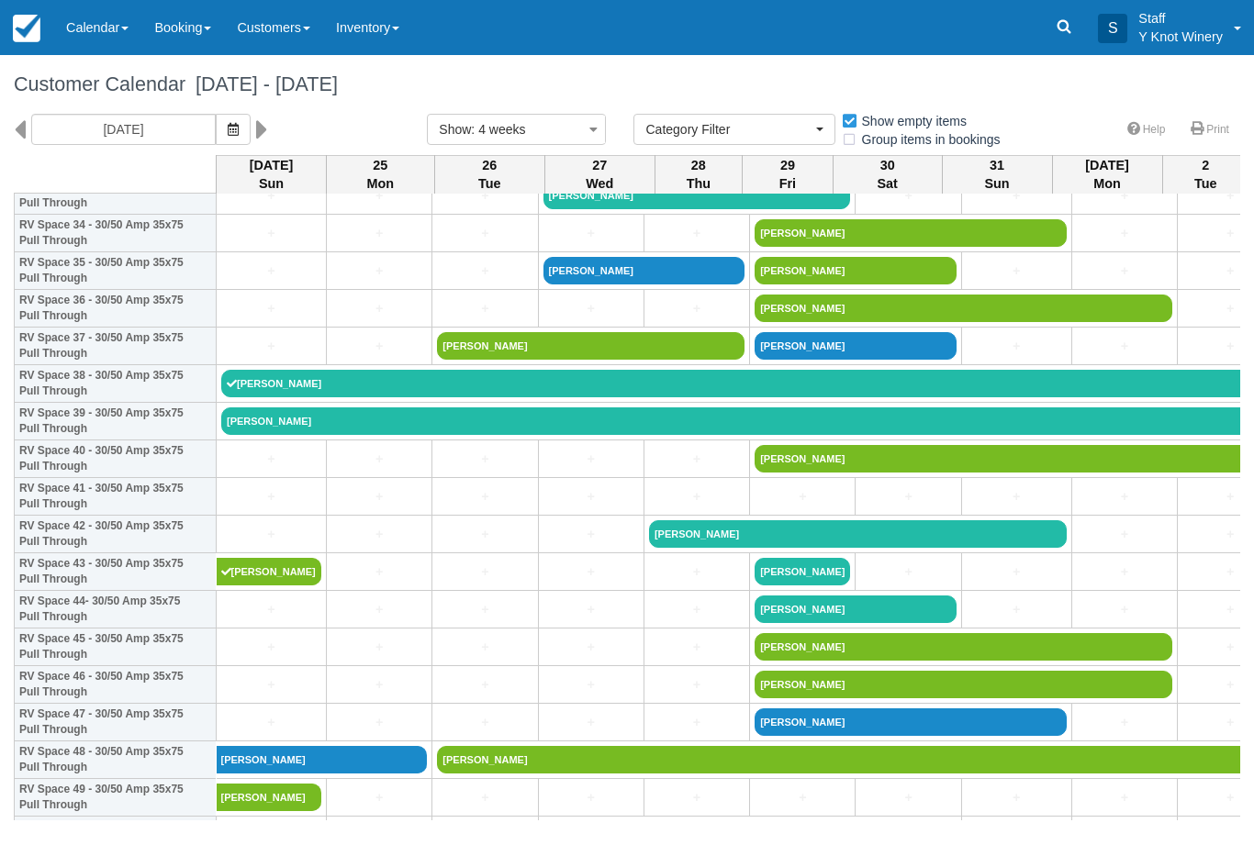
click at [409, 398] on link "[PERSON_NAME]" at bounding box center [802, 384] width 1163 height 28
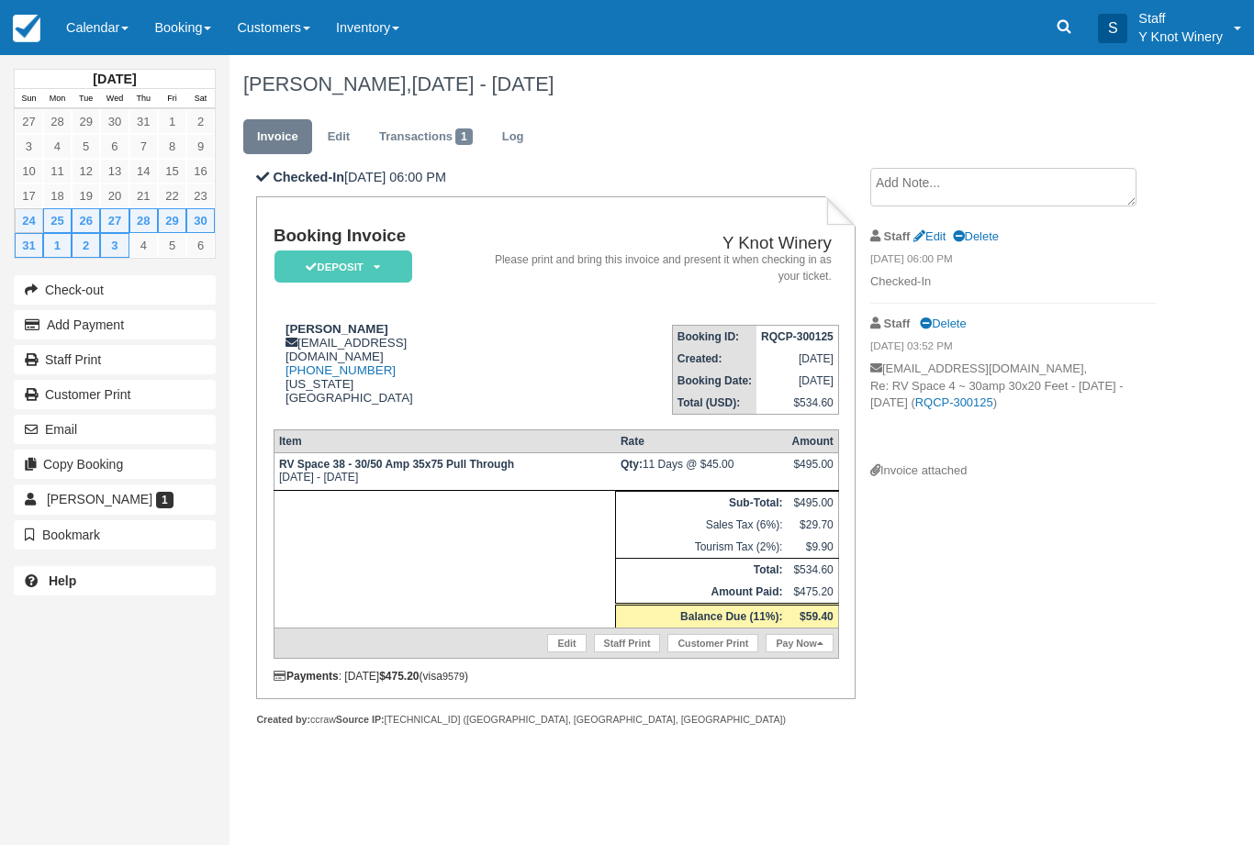
click at [87, 31] on link "Calendar" at bounding box center [97, 27] width 88 height 55
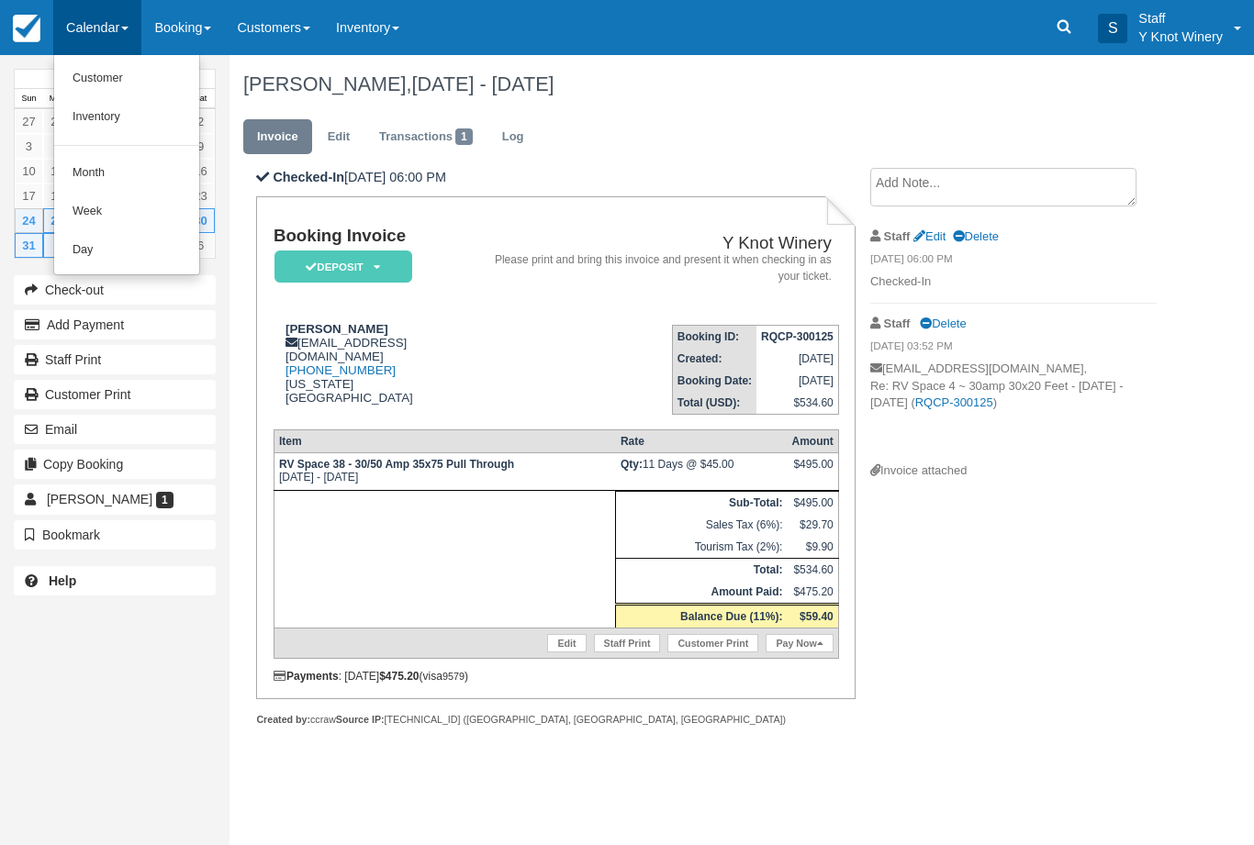
click at [94, 84] on link "Customer" at bounding box center [126, 79] width 145 height 39
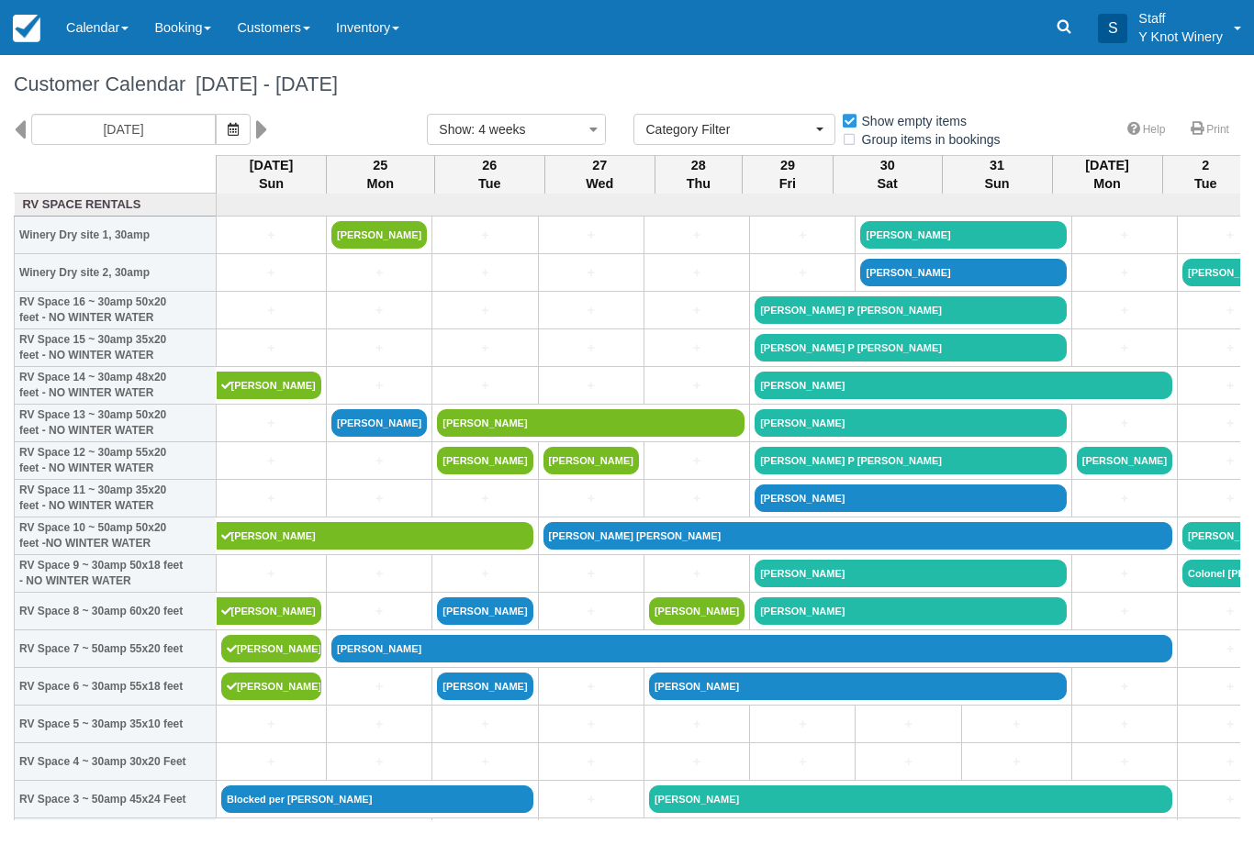
select select
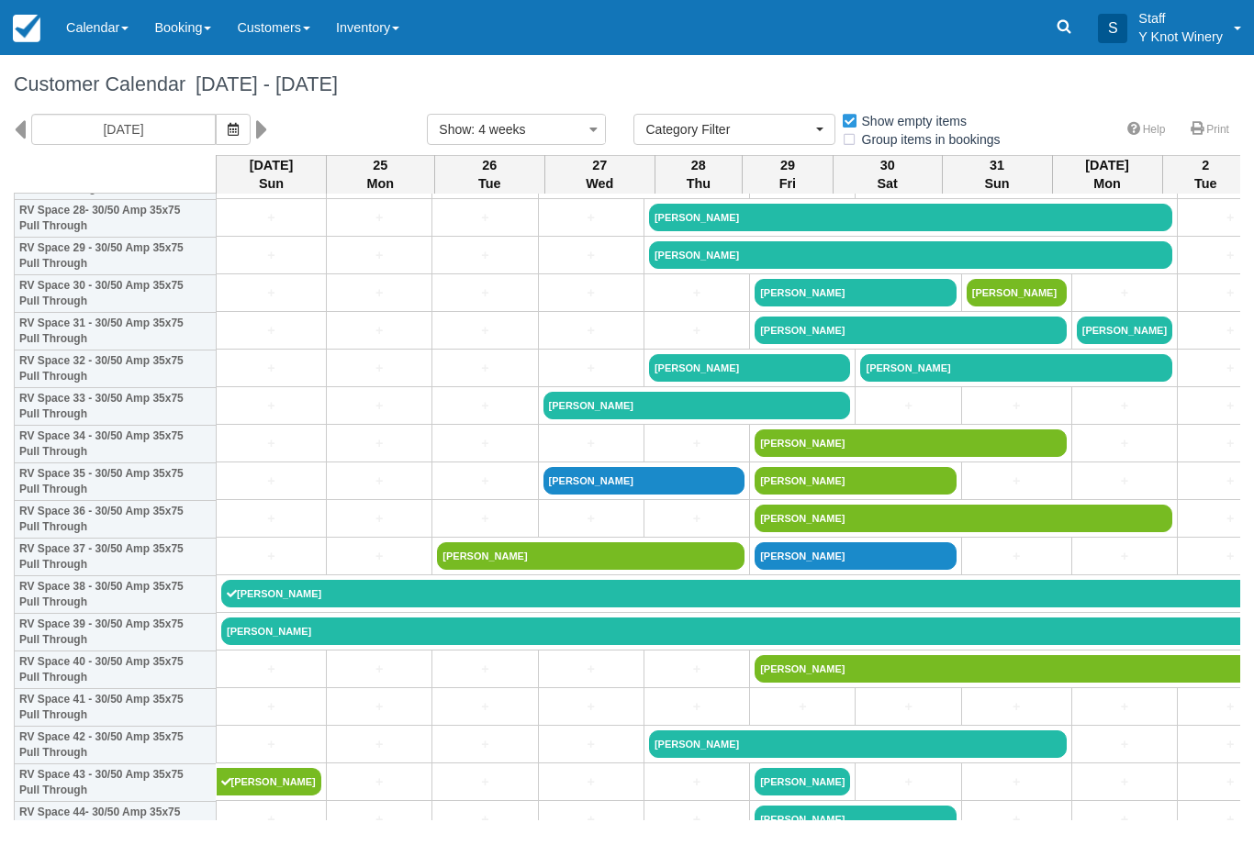
scroll to position [1119, 0]
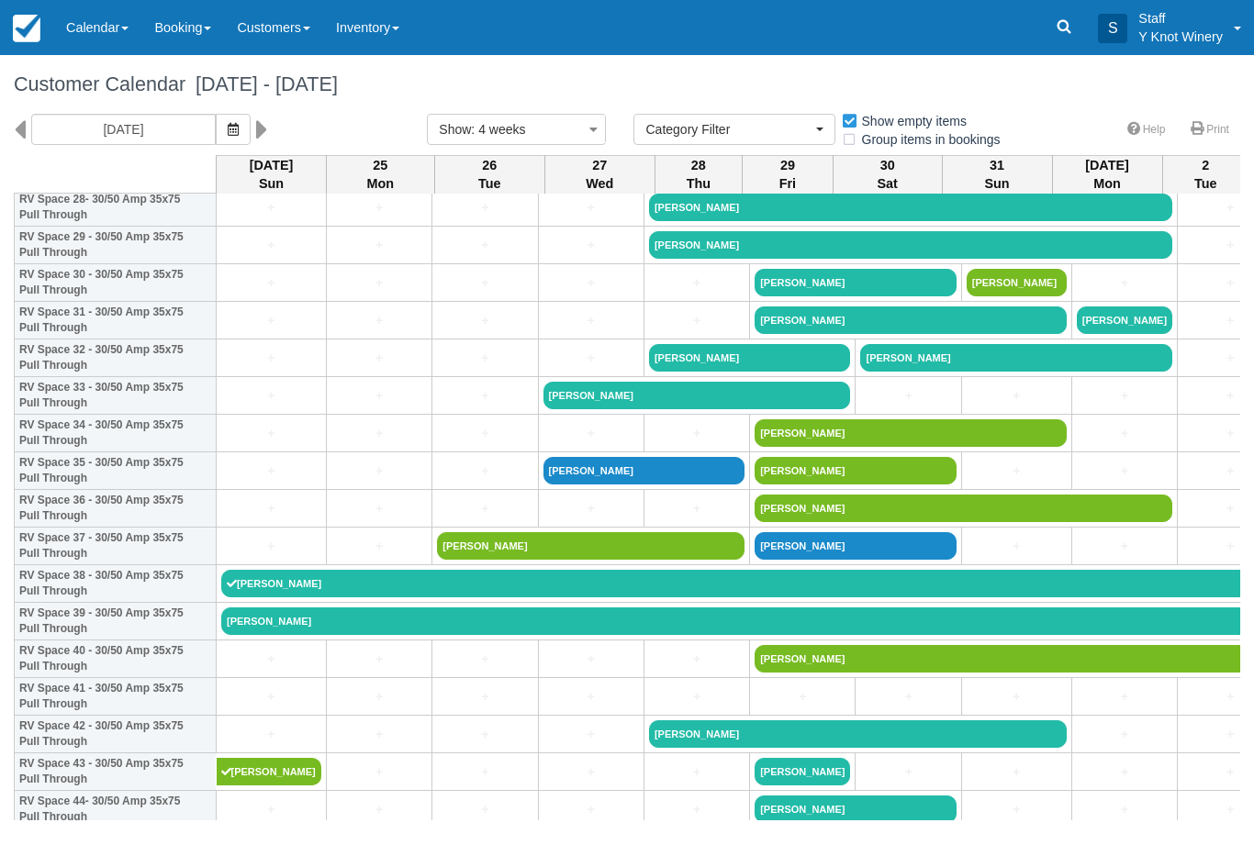
click at [492, 635] on link "[PERSON_NAME]" at bounding box center [802, 622] width 1163 height 28
